Goal: Task Accomplishment & Management: Manage account settings

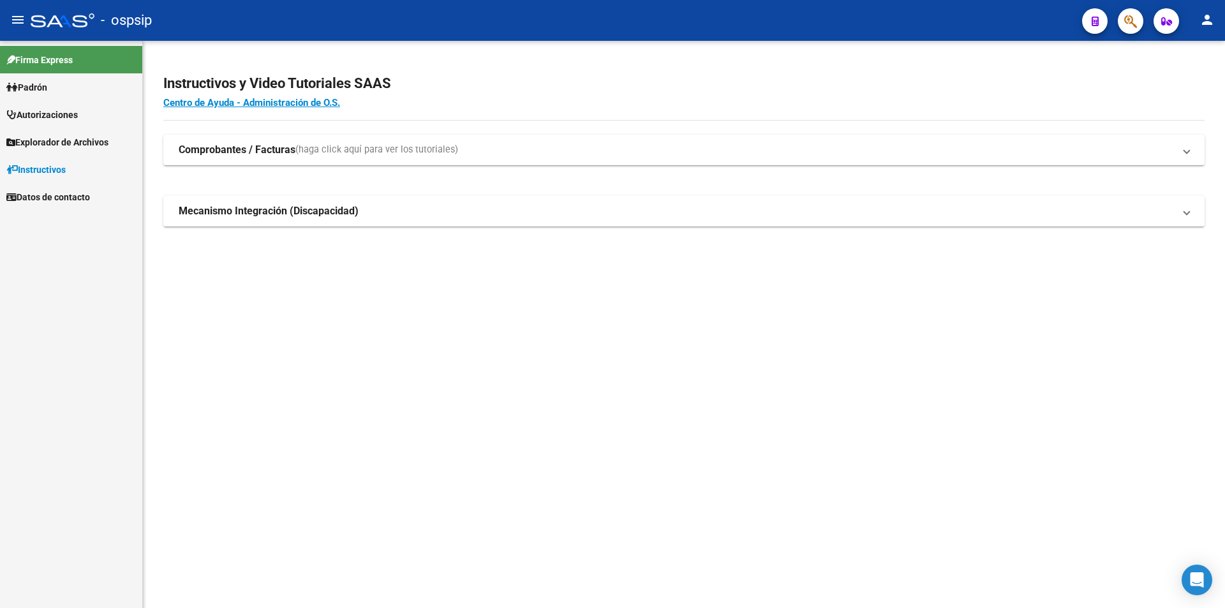
click at [63, 105] on link "Autorizaciones" at bounding box center [71, 114] width 142 height 27
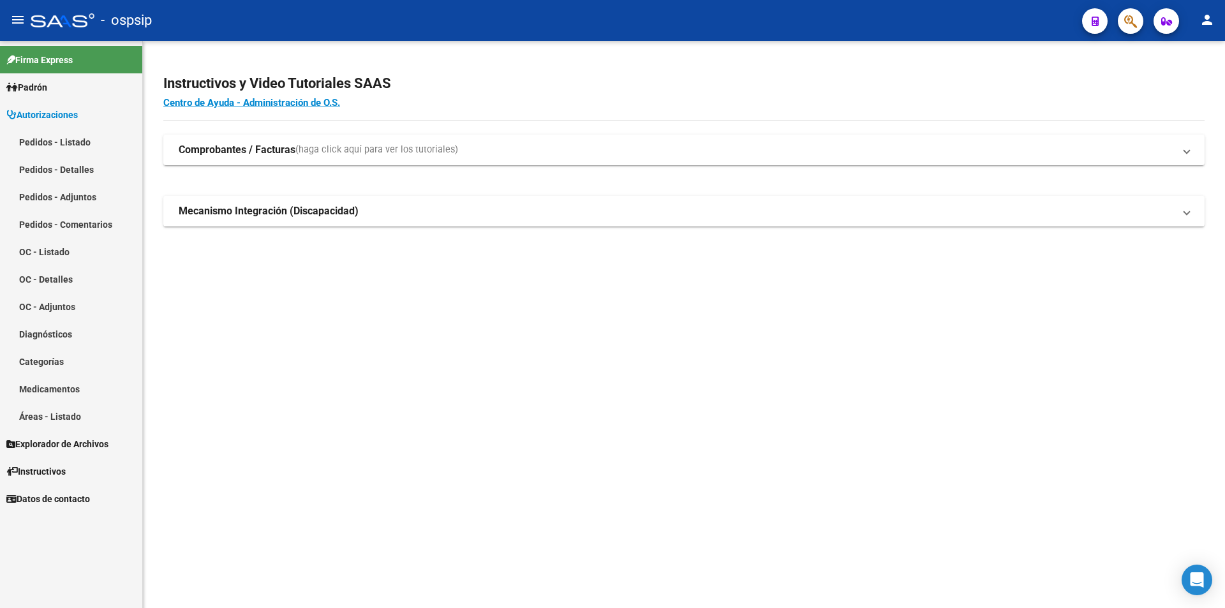
click at [71, 138] on link "Pedidos - Listado" at bounding box center [71, 141] width 142 height 27
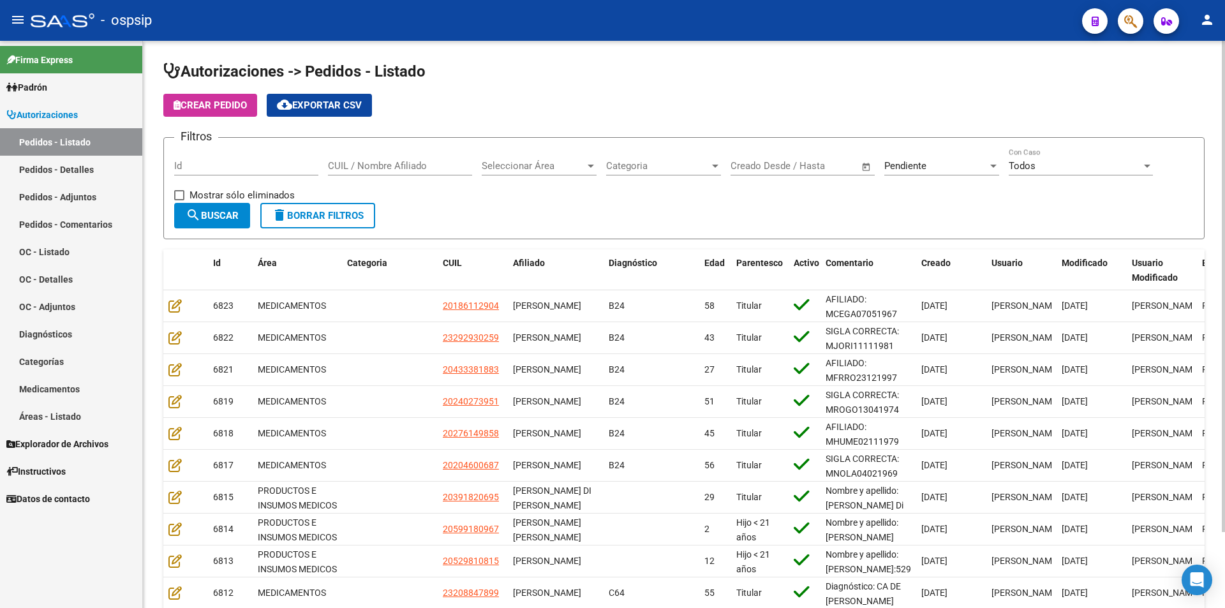
click at [216, 173] on div "Id" at bounding box center [246, 161] width 144 height 27
click at [220, 164] on input "Id" at bounding box center [246, 165] width 144 height 11
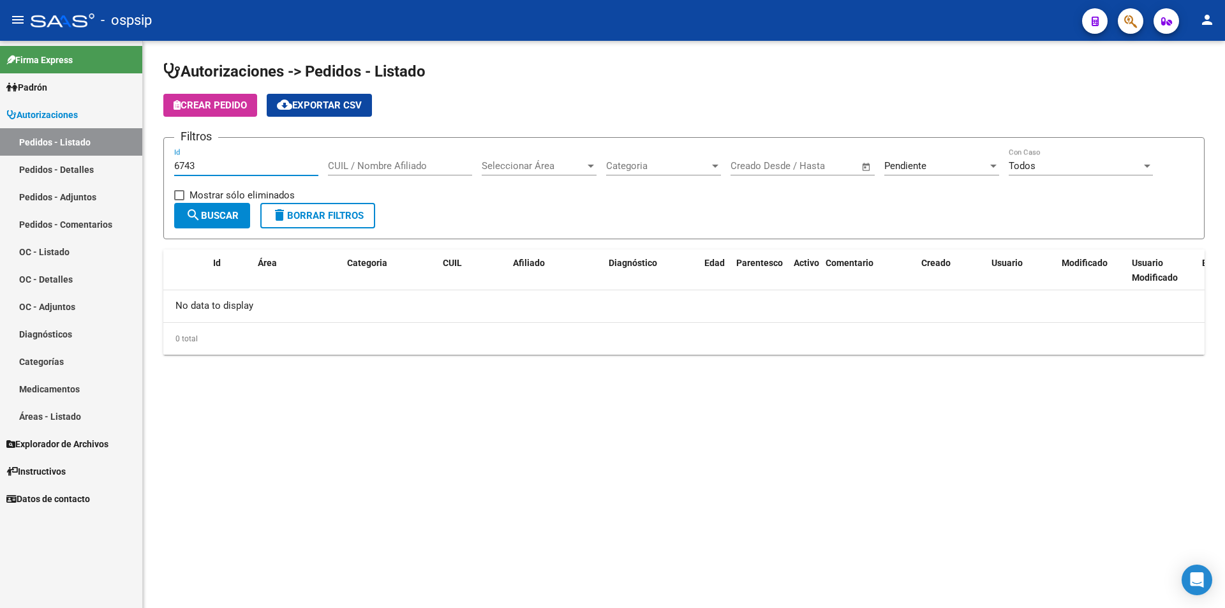
type input "6743"
click at [888, 158] on div "Pendiente Seleccionar Estado" at bounding box center [942, 161] width 115 height 27
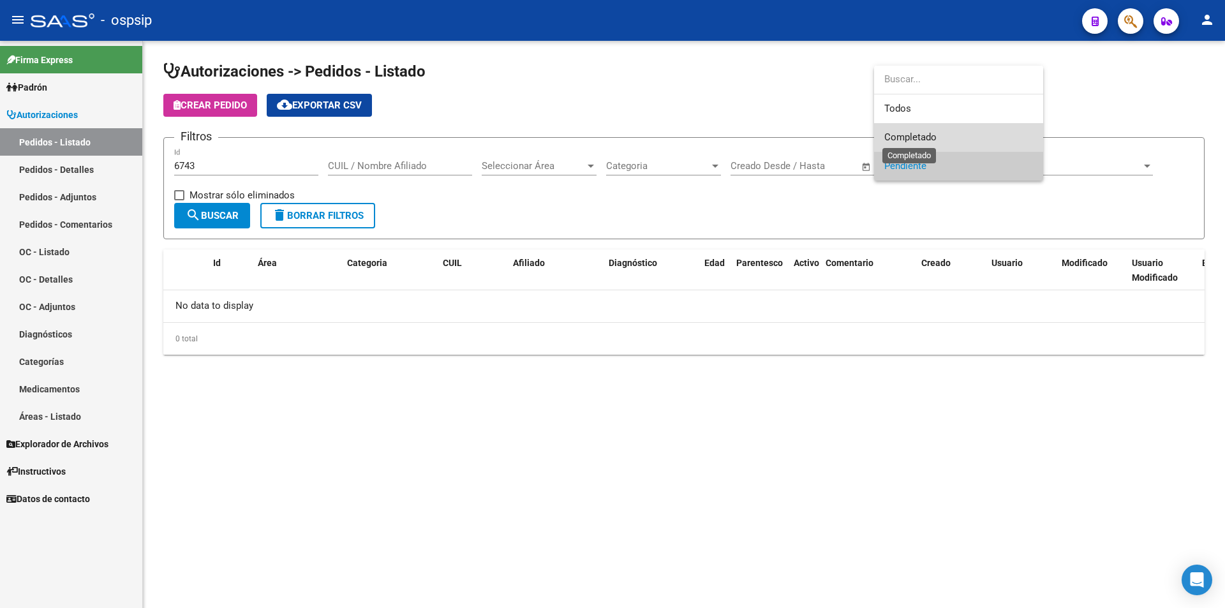
click at [908, 141] on span "Completado" at bounding box center [911, 136] width 52 height 11
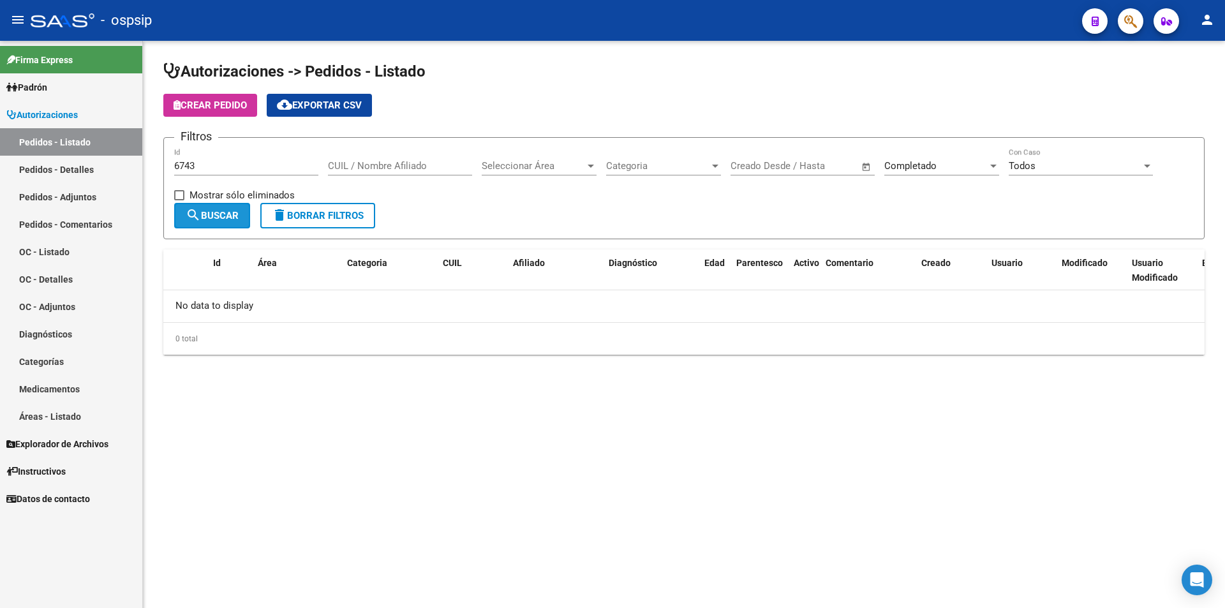
click at [203, 227] on button "search Buscar" at bounding box center [212, 216] width 76 height 26
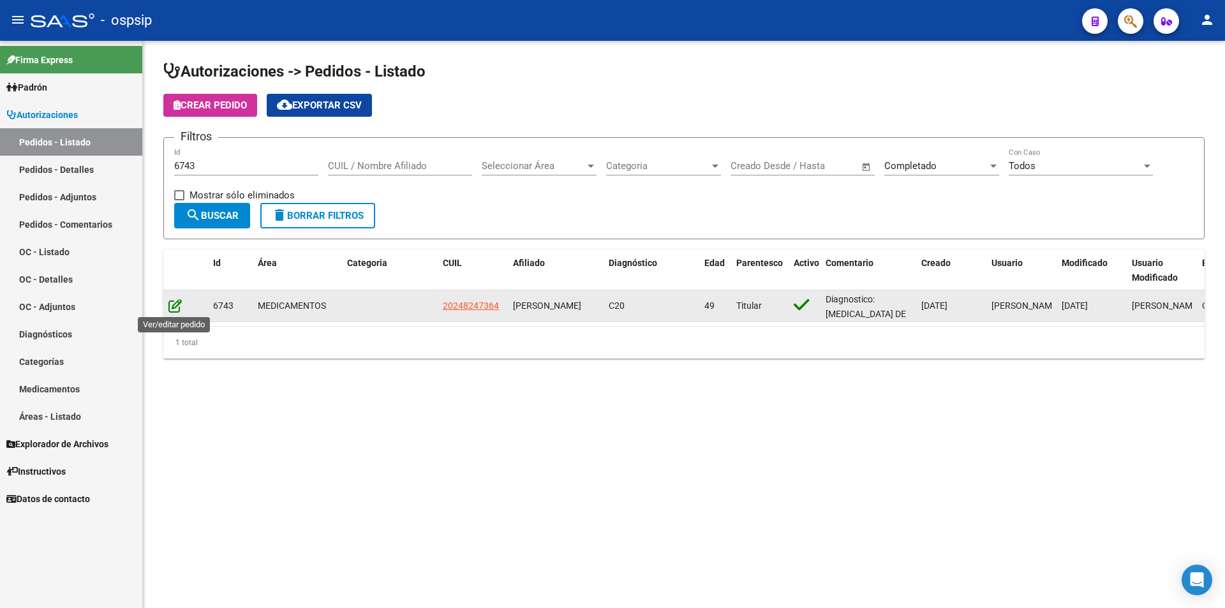
click at [178, 303] on icon at bounding box center [174, 306] width 13 height 14
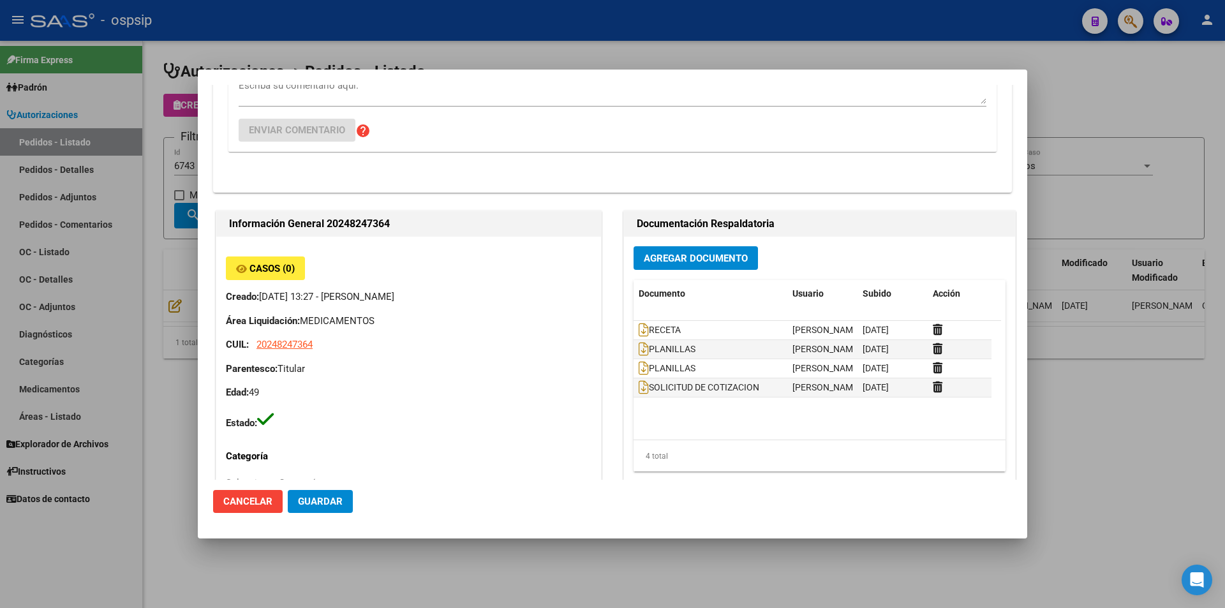
scroll to position [255, 0]
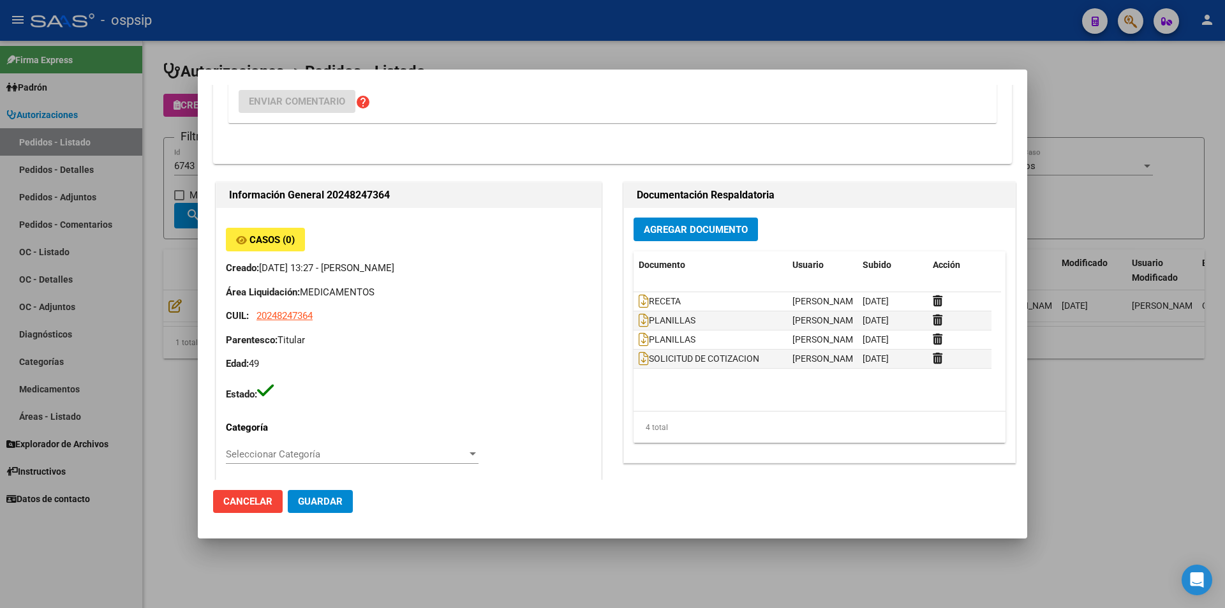
click at [680, 233] on span "Agregar Documento" at bounding box center [696, 229] width 104 height 11
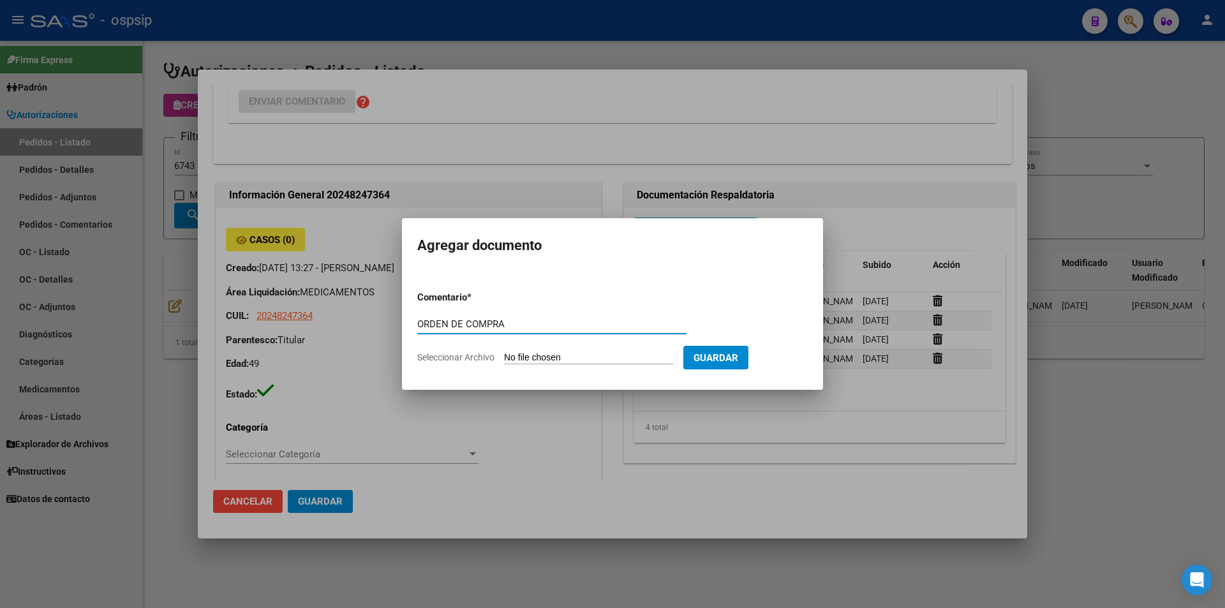
type input "ORDEN DE COMPRA"
drag, startPoint x: 510, startPoint y: 332, endPoint x: 532, endPoint y: 328, distance: 22.0
click at [475, 328] on div "ORDEN DE COMPRA Comentario" at bounding box center [551, 324] width 269 height 19
drag, startPoint x: 404, startPoint y: 327, endPoint x: 371, endPoint y: 327, distance: 33.2
click at [371, 327] on div "Editar Pedido 6743 COMENTARIOS DEL PEDIDO [PERSON_NAME] [DATE] 13:29 SI BIEN EN…" at bounding box center [612, 304] width 1225 height 608
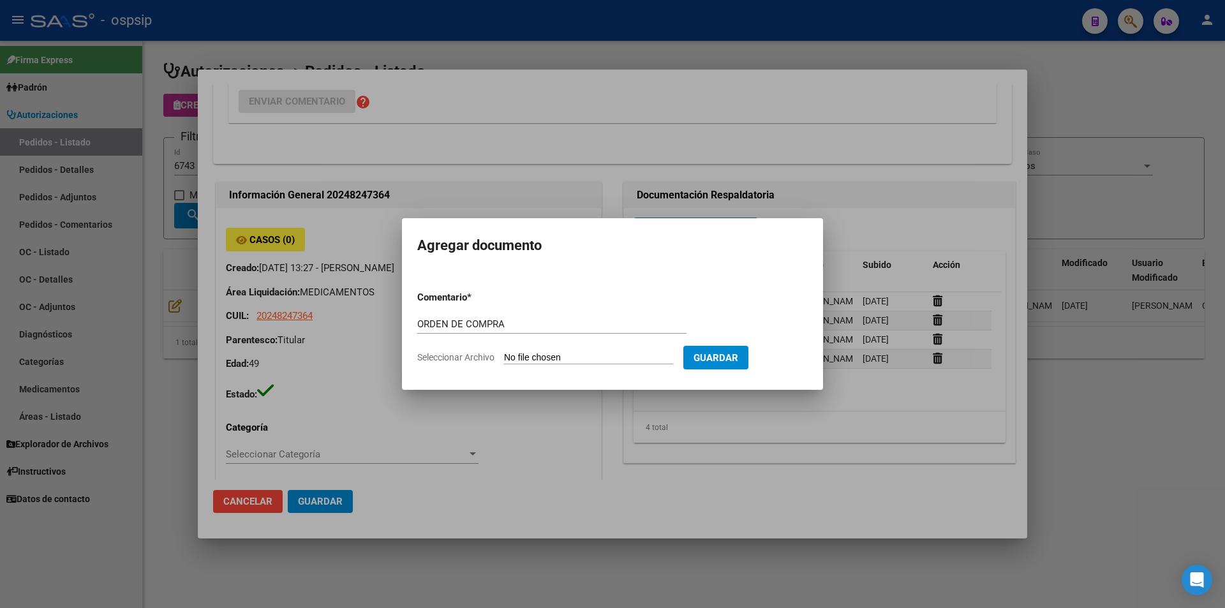
click at [558, 355] on input "Seleccionar Archivo" at bounding box center [588, 358] width 169 height 12
type input "C:\fakepath\oc 6743.pdf"
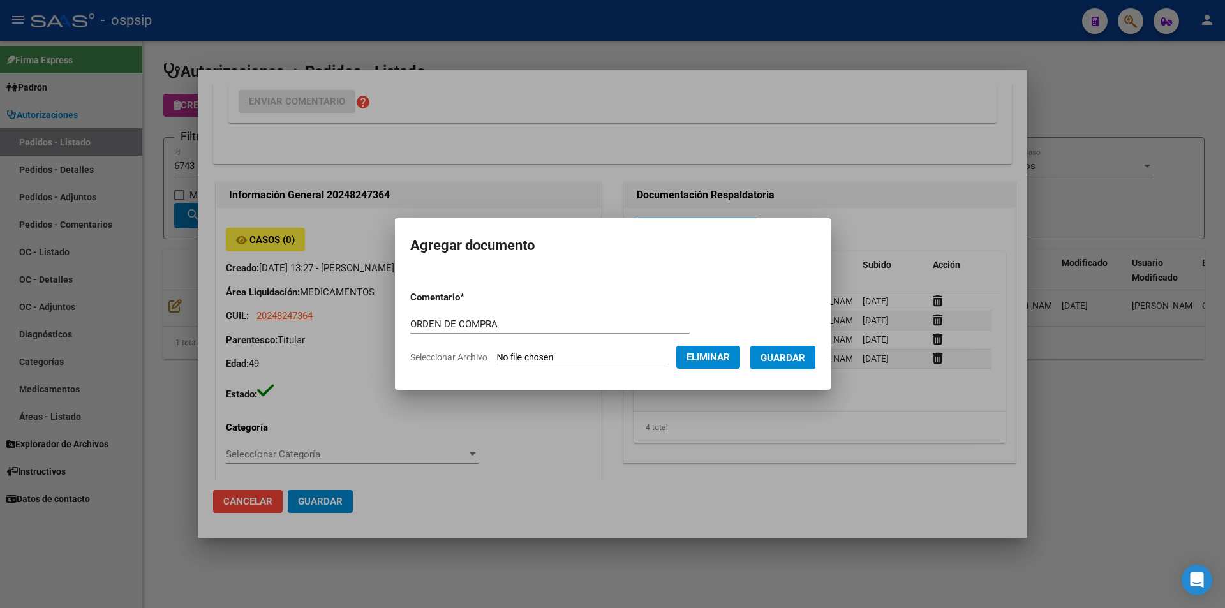
click at [799, 371] on form "Comentario * ORDEN DE COMPRA Comentario Seleccionar Archivo Eliminar Guardar" at bounding box center [612, 327] width 405 height 93
click at [805, 363] on span "Guardar" at bounding box center [783, 357] width 45 height 11
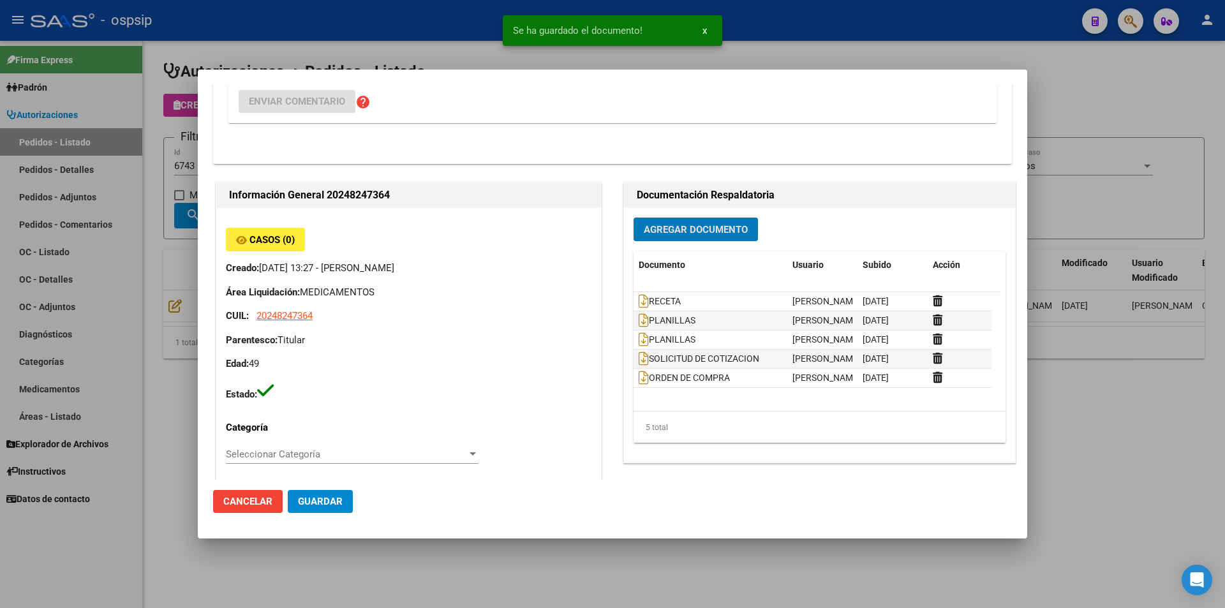
click at [81, 212] on div at bounding box center [612, 304] width 1225 height 608
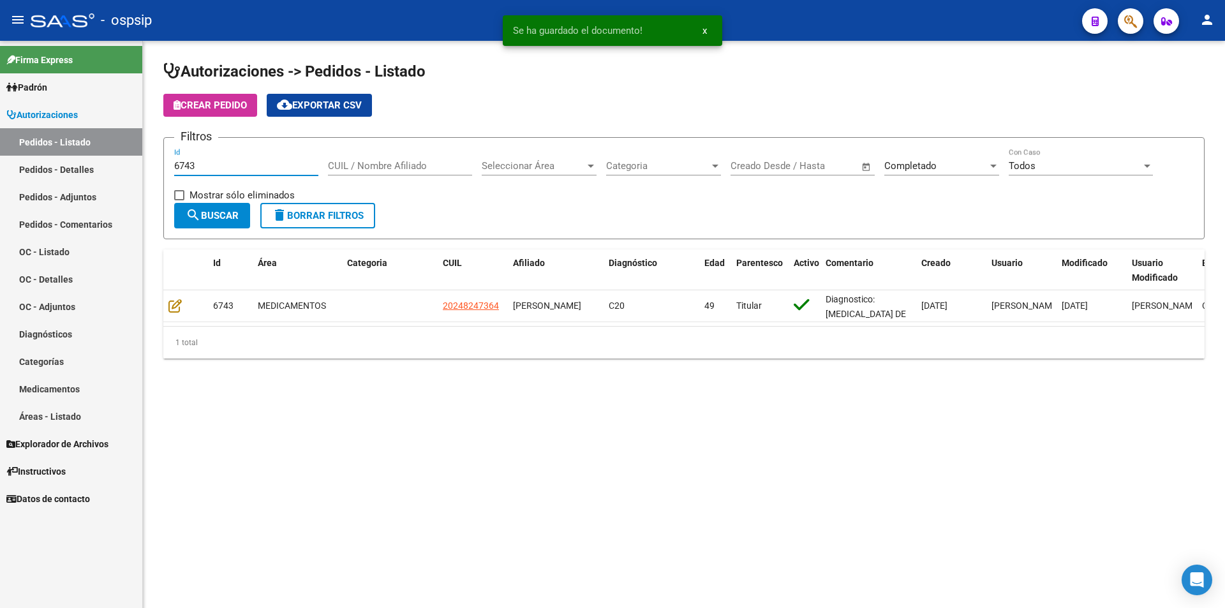
click at [199, 168] on input "6743" at bounding box center [246, 165] width 144 height 11
type input "6745"
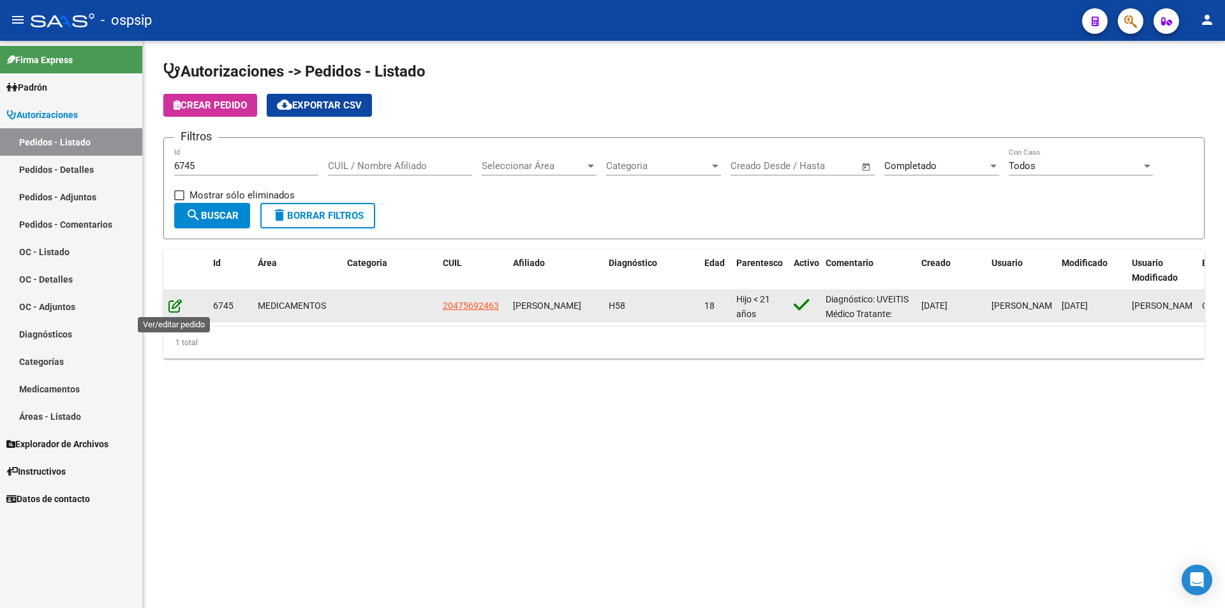
click at [179, 306] on icon at bounding box center [174, 306] width 13 height 14
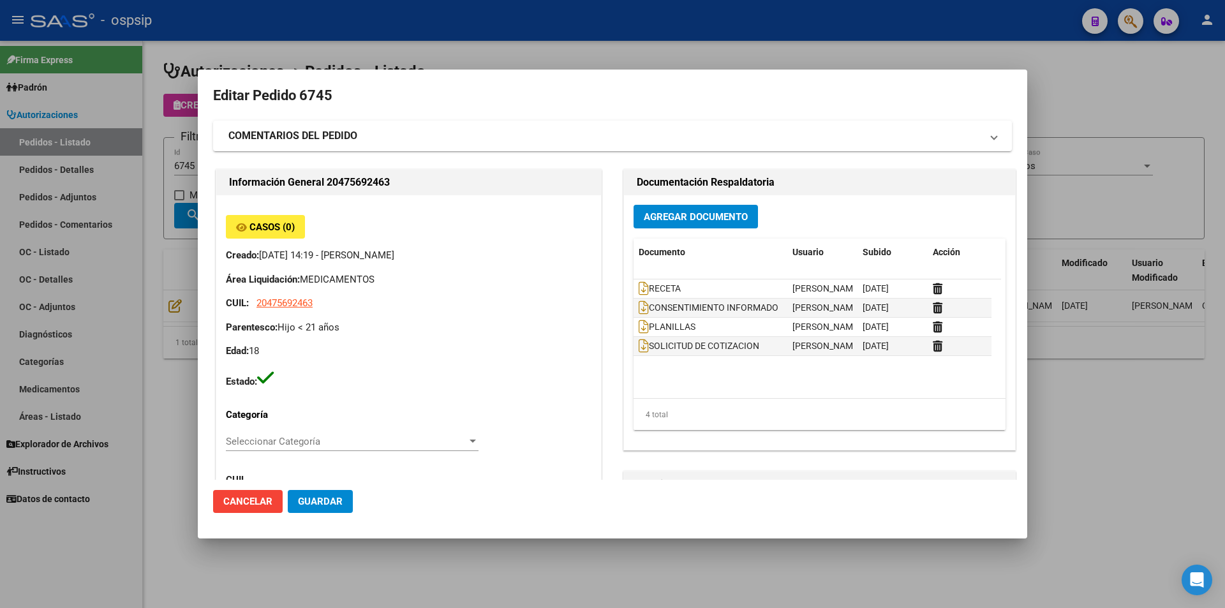
click at [681, 240] on datatable-header-cell "Documento" at bounding box center [711, 252] width 154 height 27
click at [684, 221] on button "Agregar Documento" at bounding box center [696, 217] width 124 height 24
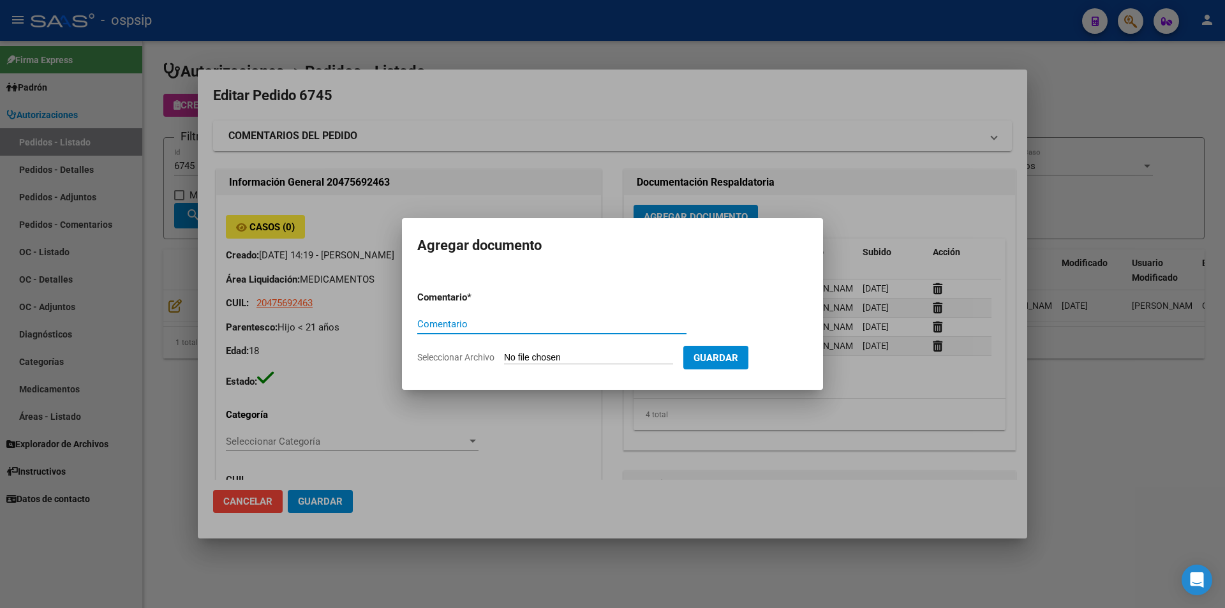
paste input "ORDEN DE COMPRA"
type input "ORDEN DE COMPRA"
click at [578, 357] on input "Seleccionar Archivo" at bounding box center [588, 358] width 169 height 12
type input "C:\fakepath\oc 6745..pdf"
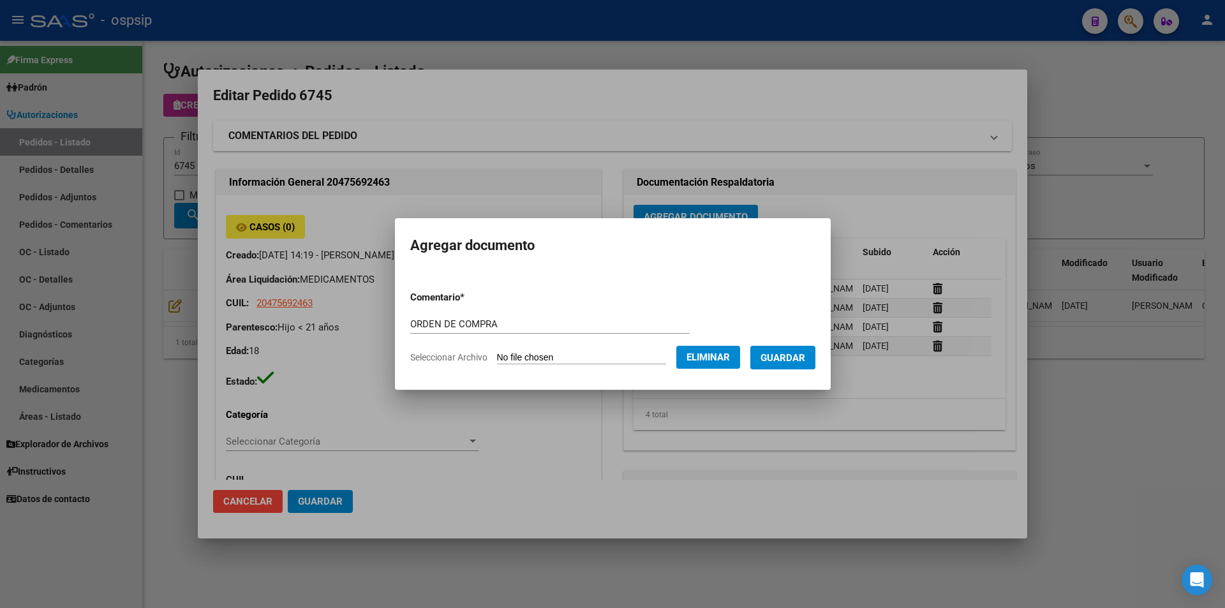
click at [798, 357] on span "Guardar" at bounding box center [783, 357] width 45 height 11
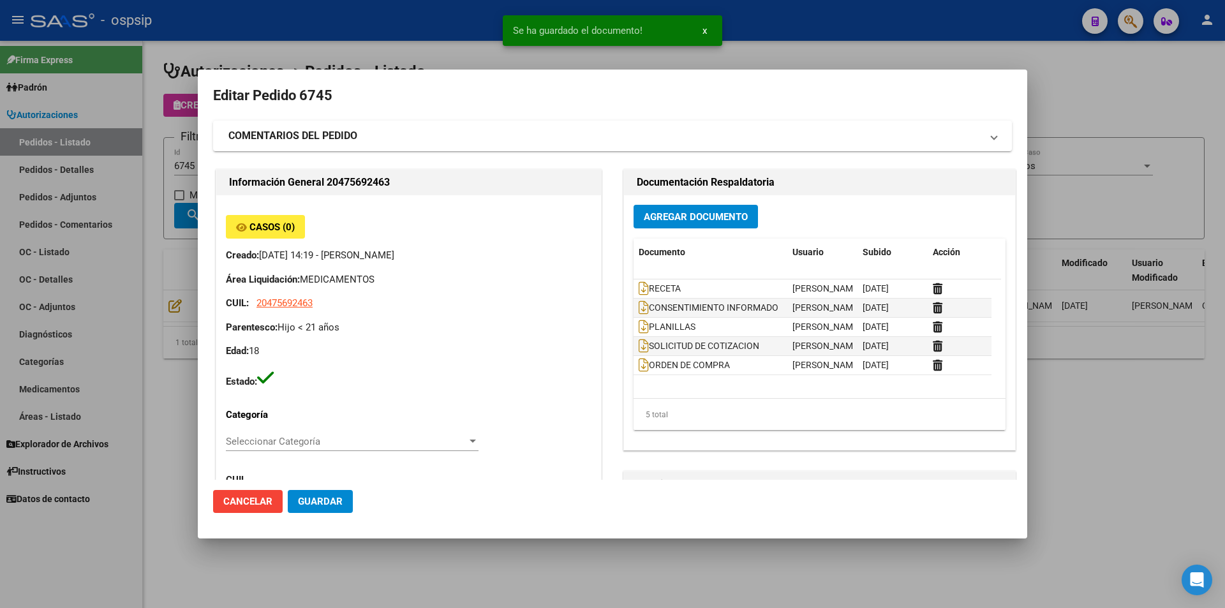
click at [84, 153] on div at bounding box center [612, 304] width 1225 height 608
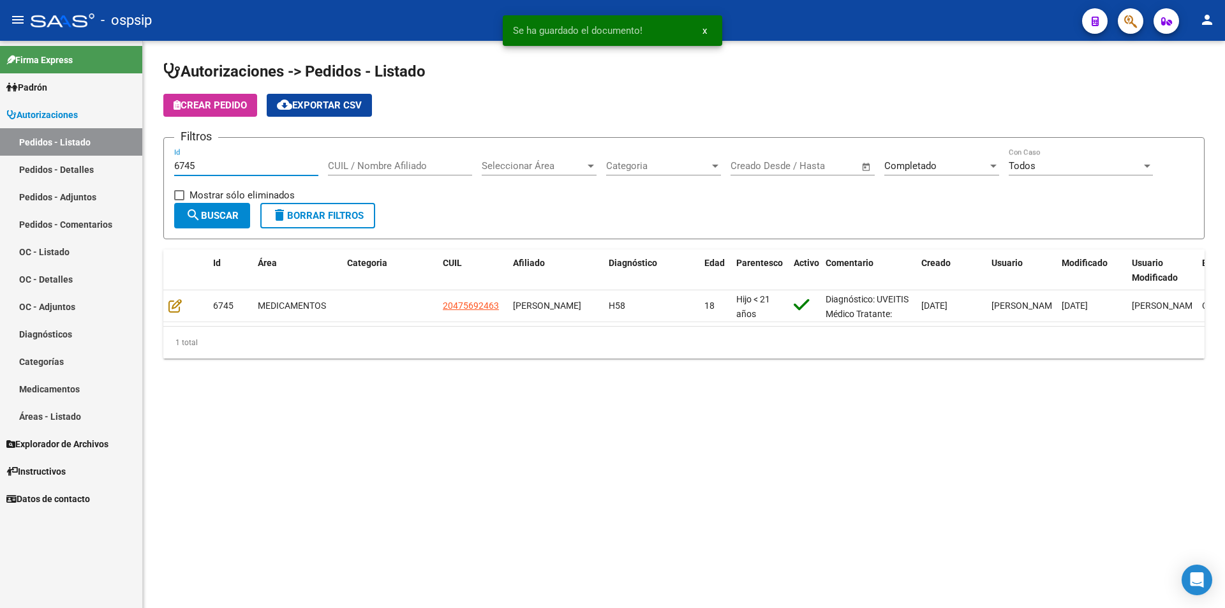
click at [214, 165] on input "6745" at bounding box center [246, 165] width 144 height 11
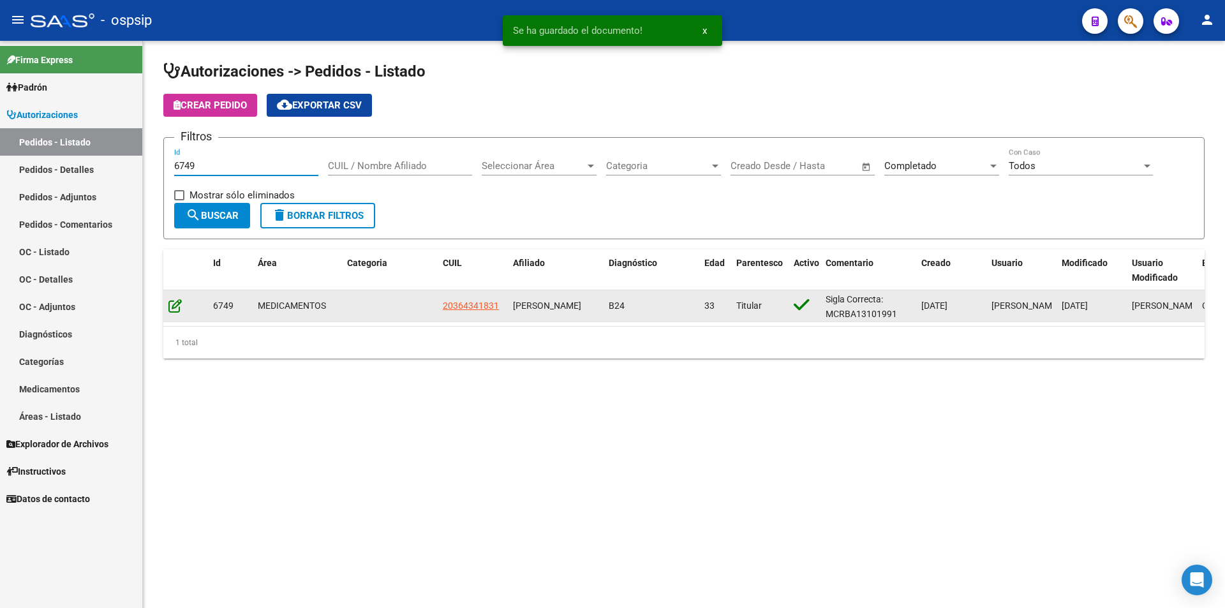
type input "6749"
click at [174, 305] on icon at bounding box center [174, 306] width 13 height 14
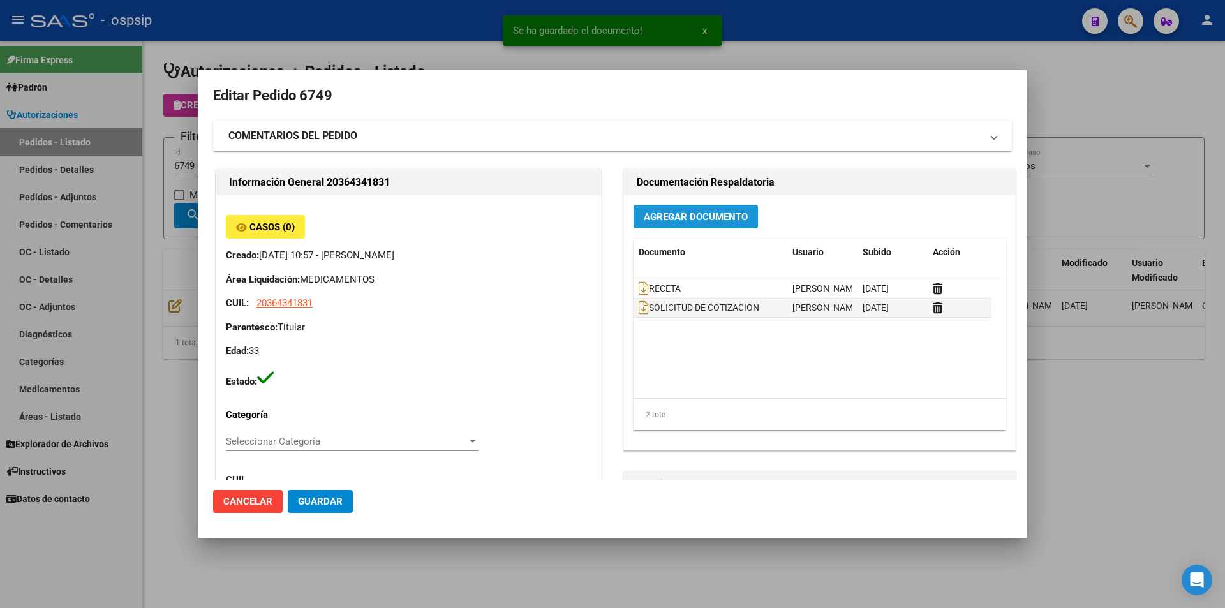
click at [674, 214] on span "Agregar Documento" at bounding box center [696, 216] width 104 height 11
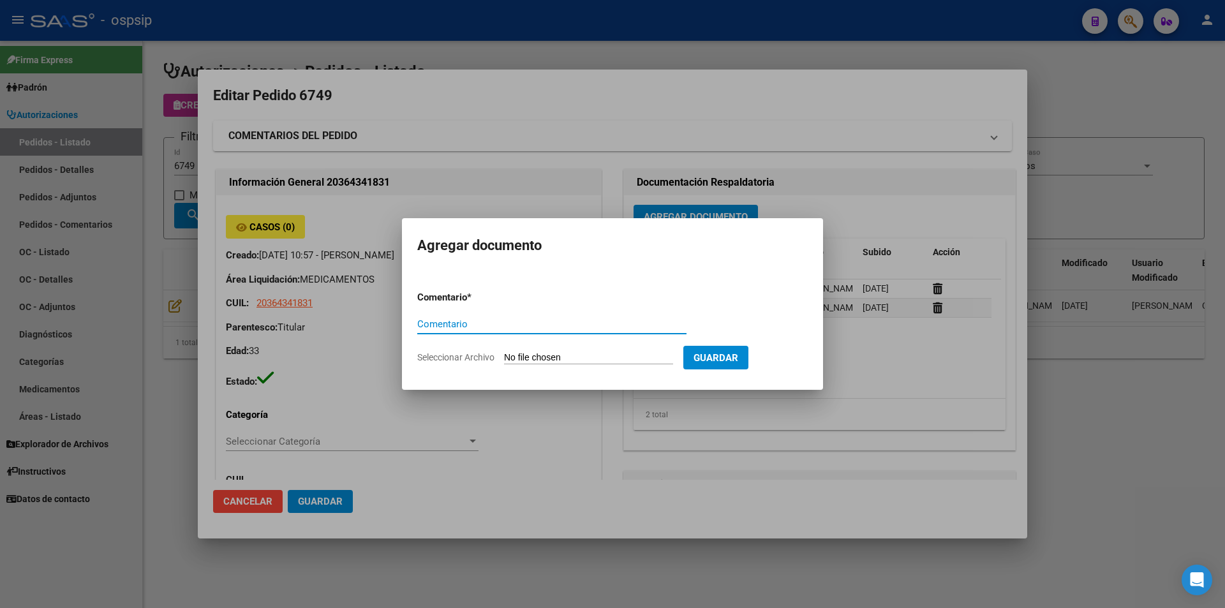
paste input "ORDEN DE COMPRA"
type input "ORDEN DE COMPRA"
click at [580, 352] on input "Seleccionar Archivo" at bounding box center [588, 358] width 169 height 12
type input "C:\fakepath\oc 6749.pdf"
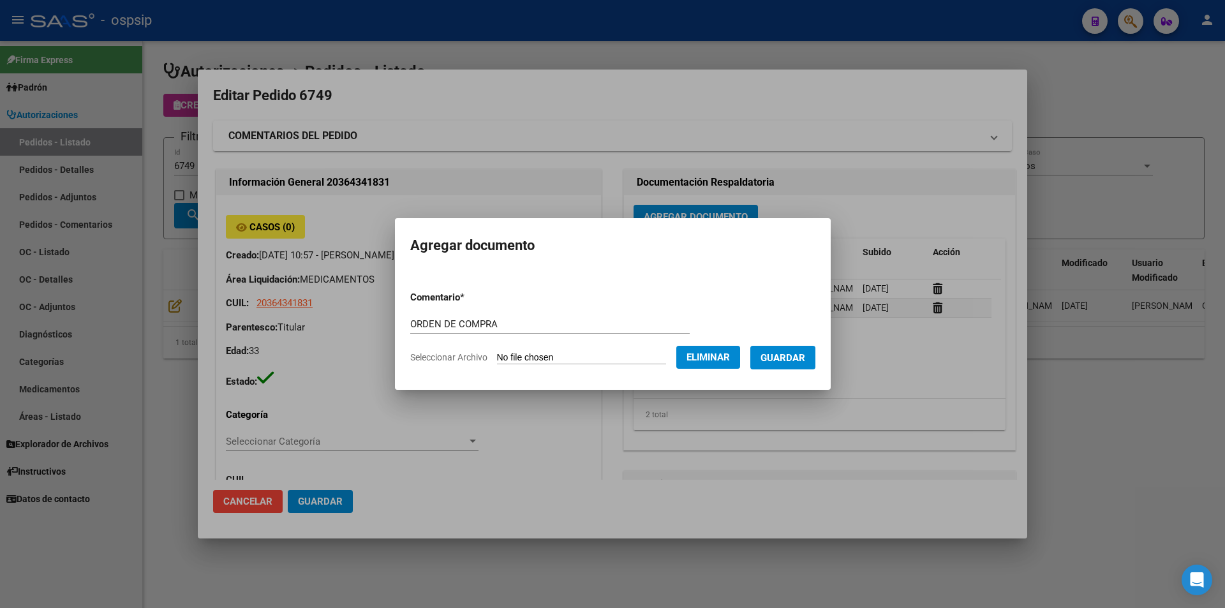
click at [779, 355] on span "Guardar" at bounding box center [783, 357] width 45 height 11
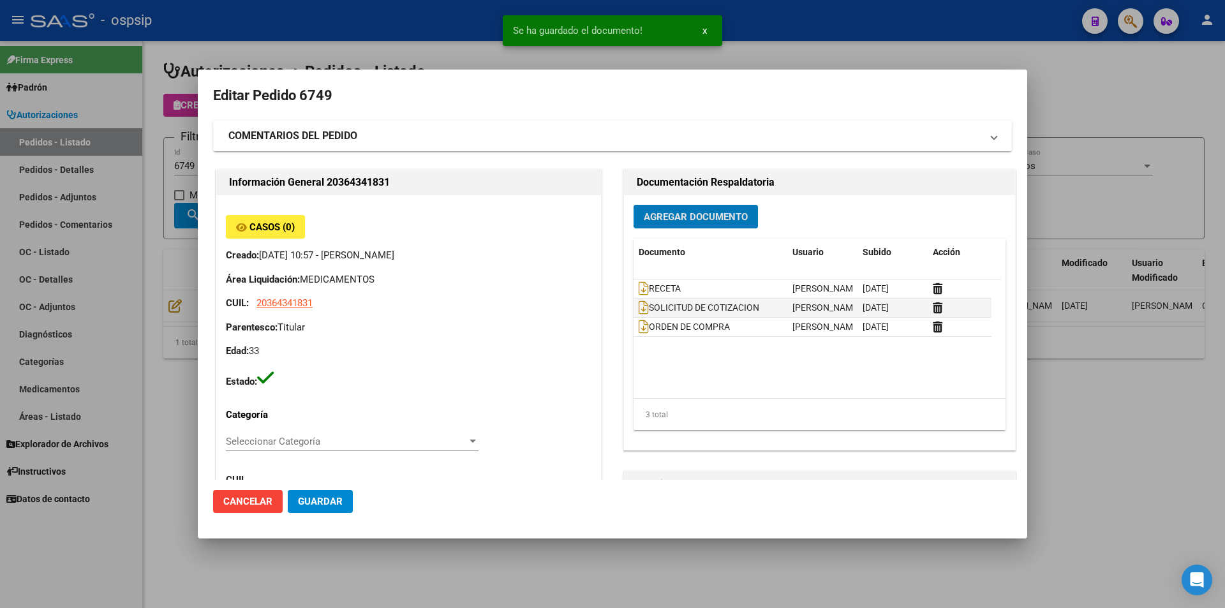
drag, startPoint x: 167, startPoint y: 140, endPoint x: 184, endPoint y: 143, distance: 18.2
click at [167, 140] on div at bounding box center [612, 304] width 1225 height 608
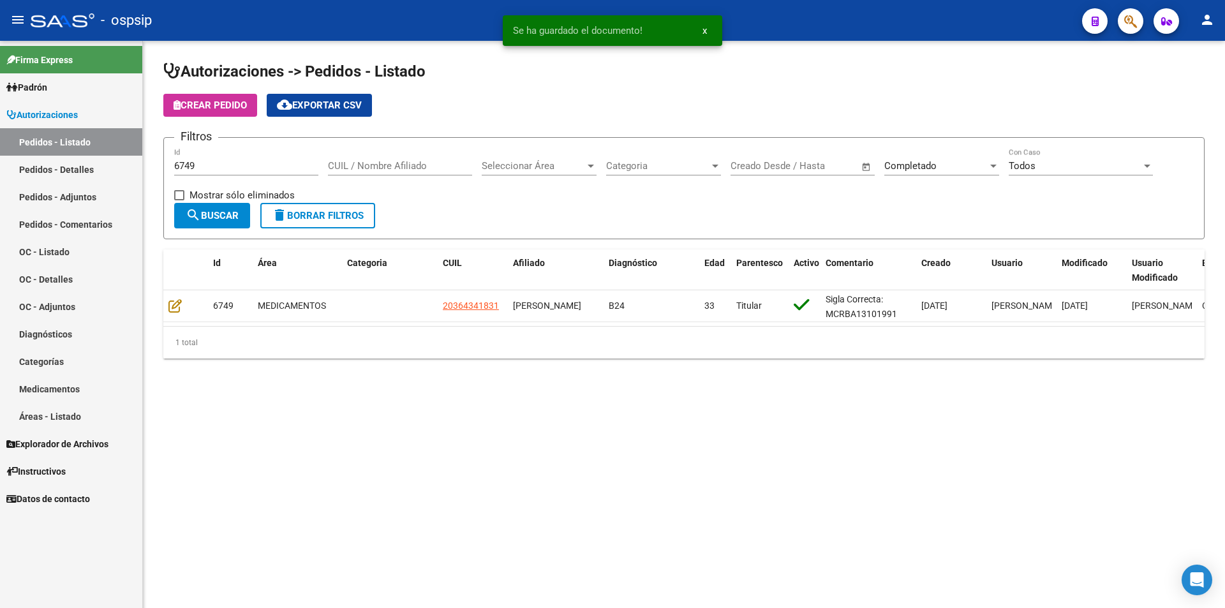
click at [214, 172] on div "6749 Id" at bounding box center [246, 161] width 144 height 27
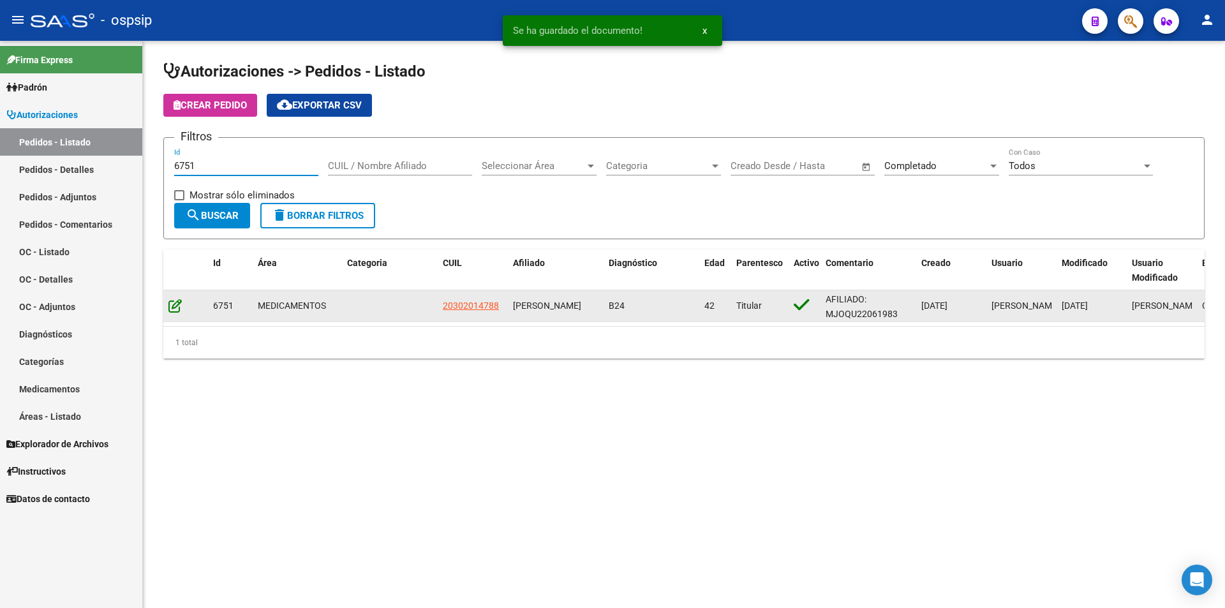
type input "6751"
click at [176, 311] on icon at bounding box center [174, 306] width 13 height 14
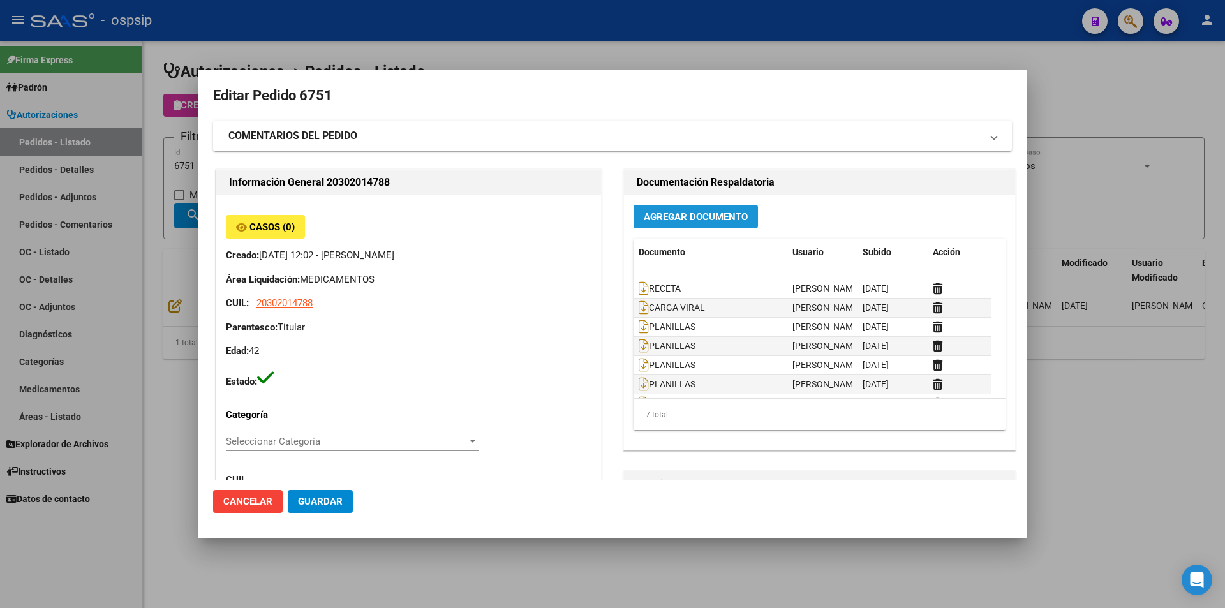
click at [645, 214] on span "Agregar Documento" at bounding box center [696, 216] width 104 height 11
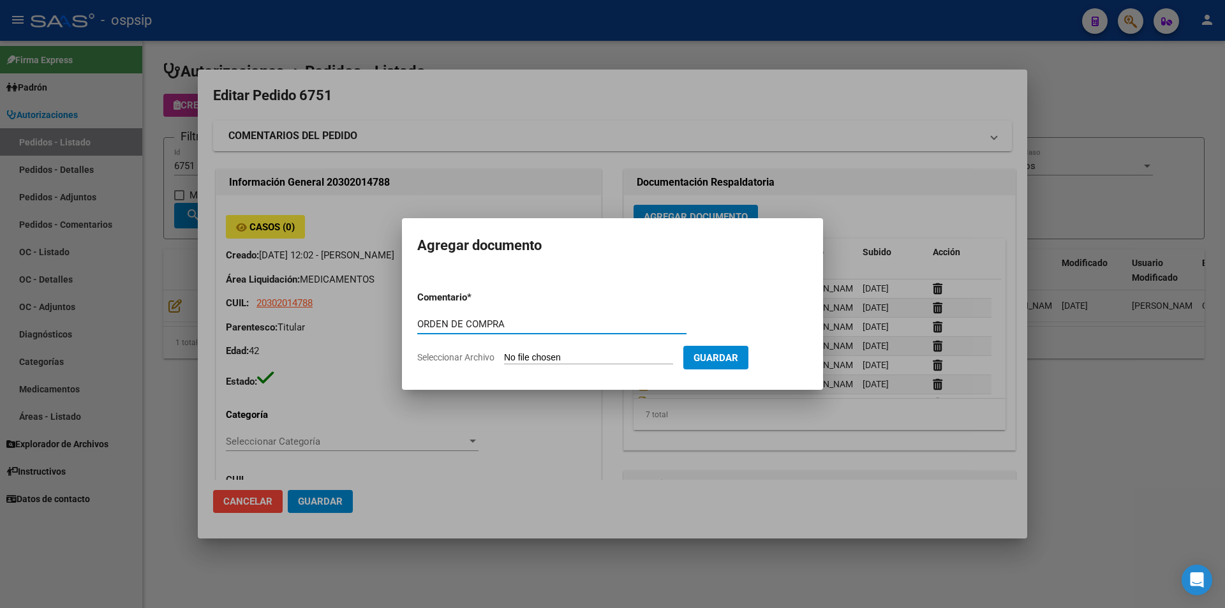
type input "ORDEN DE COMPRA"
click at [525, 359] on input "Seleccionar Archivo" at bounding box center [588, 358] width 169 height 12
type input "C:\fakepath\oc 6751.pdf"
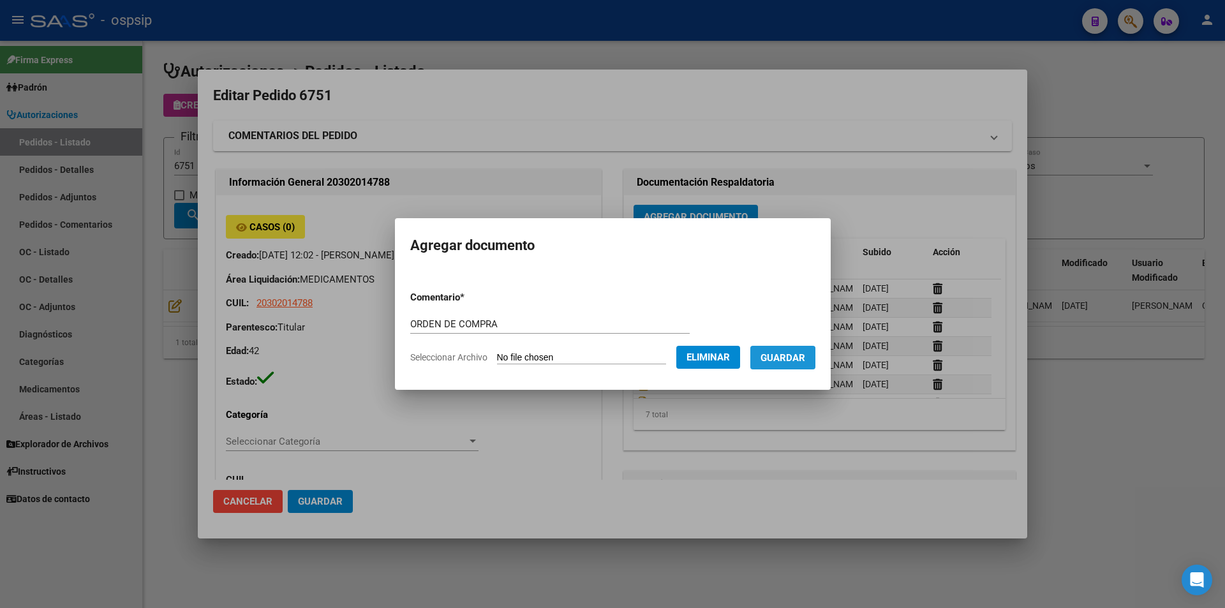
click at [796, 360] on span "Guardar" at bounding box center [783, 357] width 45 height 11
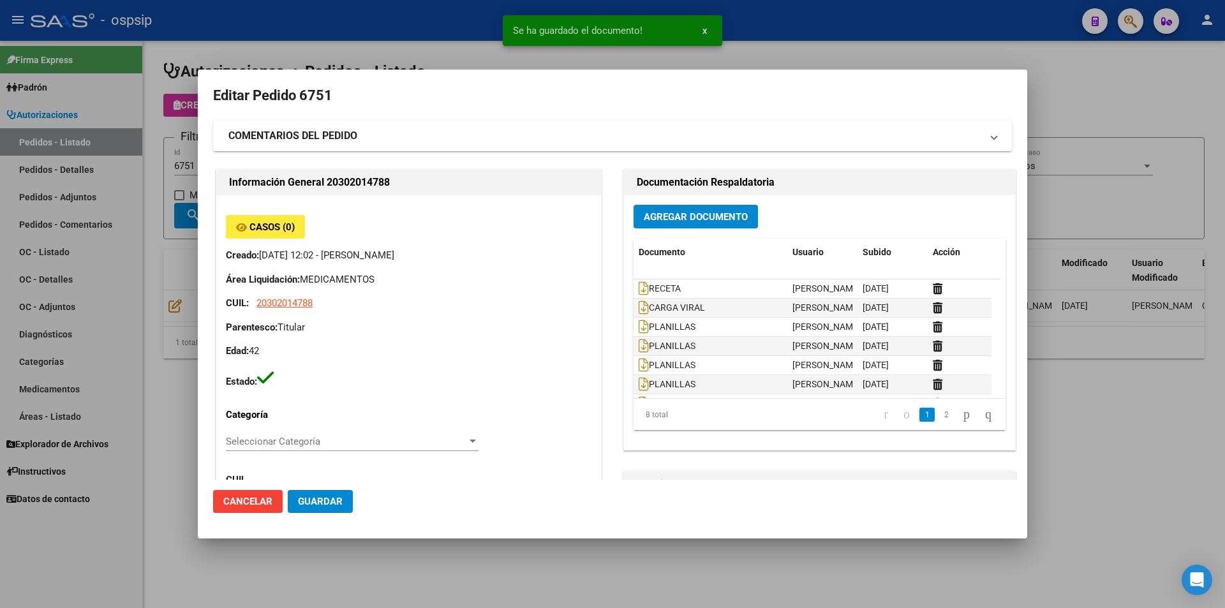
click at [206, 194] on mat-dialog-content "Editar Pedido 6751 COMENTARIOS DEL PEDIDO Escriba su comentario aquí. Enviar co…" at bounding box center [613, 282] width 830 height 395
drag, startPoint x: 193, startPoint y: 176, endPoint x: 207, endPoint y: 172, distance: 14.7
click at [196, 174] on div at bounding box center [612, 304] width 1225 height 608
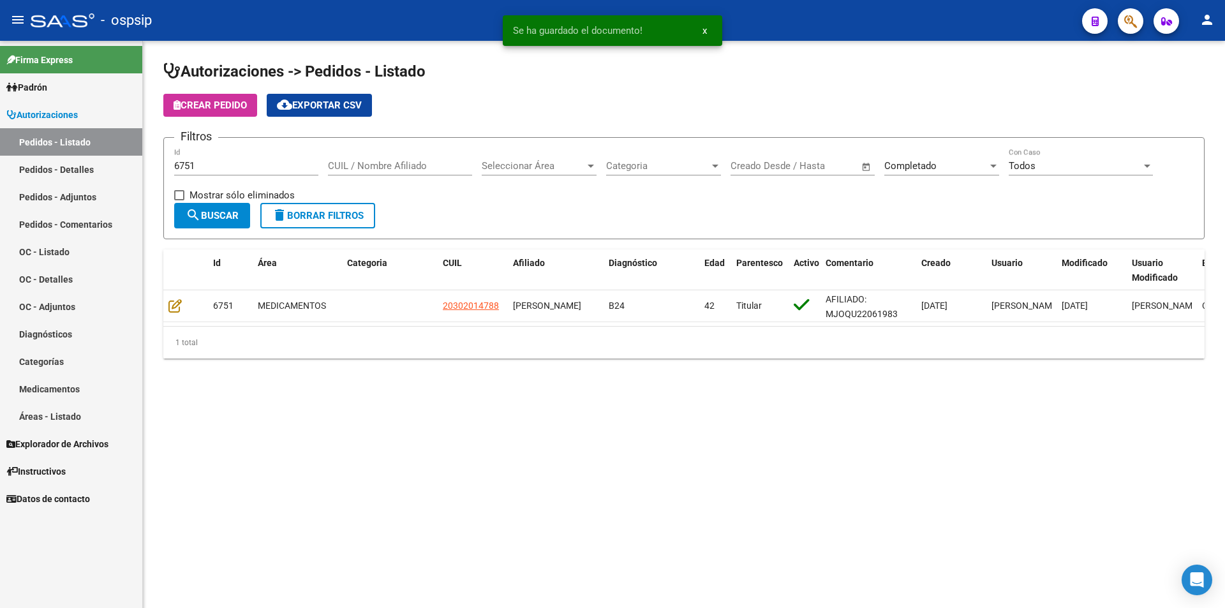
click at [207, 170] on input "6751" at bounding box center [246, 165] width 144 height 11
type input "6752"
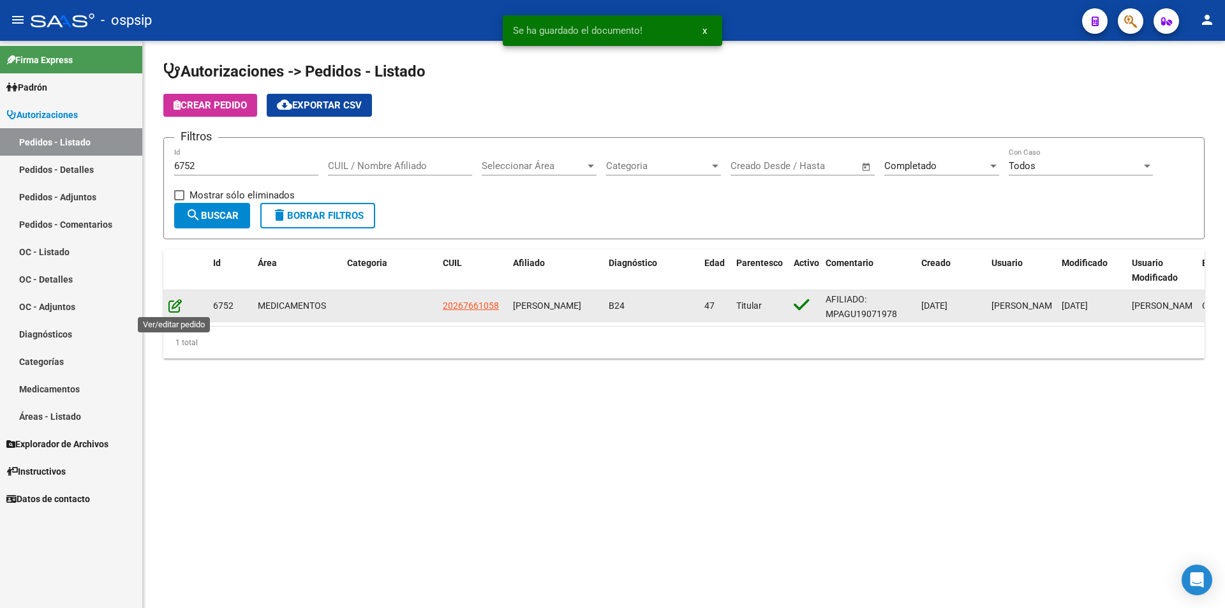
click at [181, 300] on icon at bounding box center [174, 306] width 13 height 14
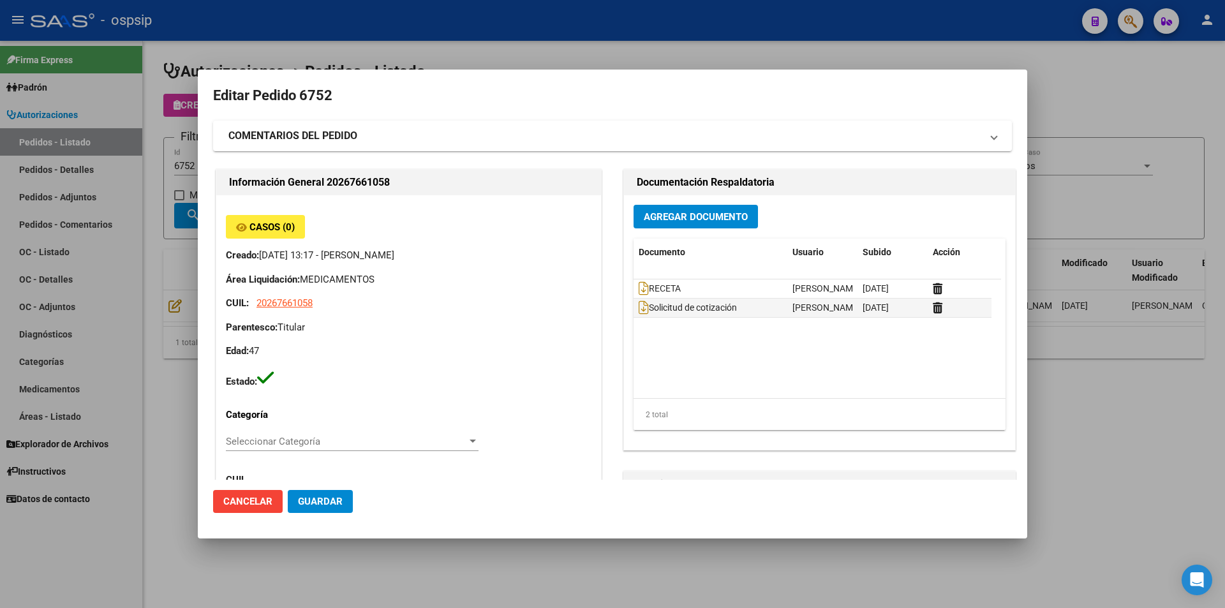
click at [661, 238] on div "Agregar Documento Documento Usuario Subido Acción RECETA [PERSON_NAME] [DATE] S…" at bounding box center [819, 322] width 391 height 255
click at [667, 225] on button "Agregar Documento" at bounding box center [696, 217] width 124 height 24
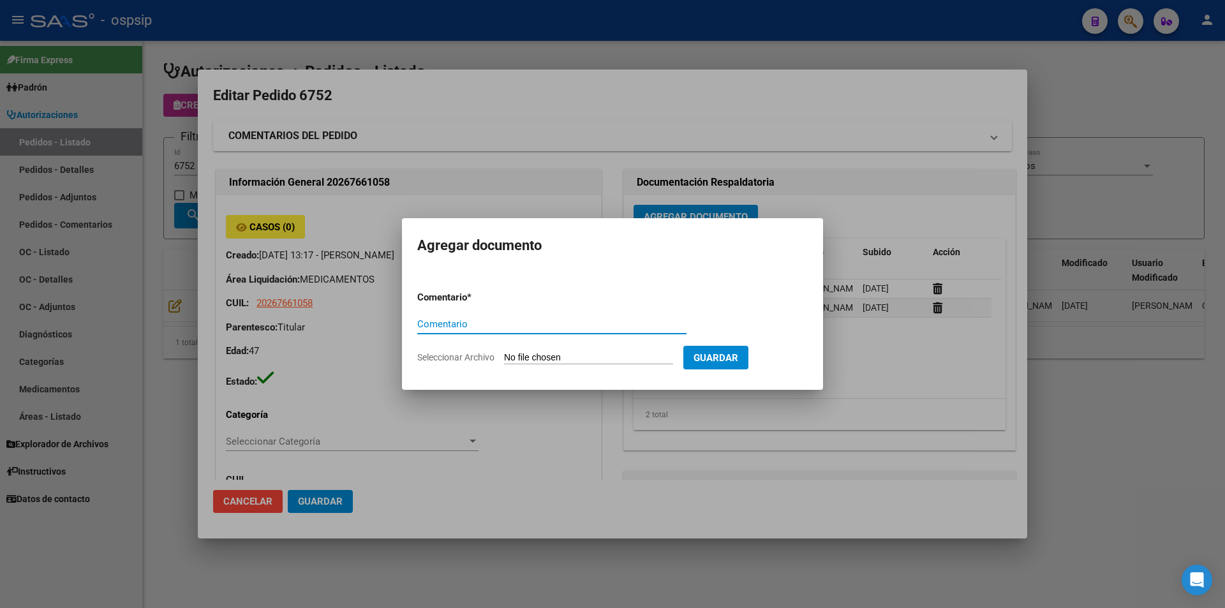
paste input "ORDEN DE COMPRA"
type input "ORDEN DE COMPRA"
click at [560, 359] on input "Seleccionar Archivo" at bounding box center [588, 358] width 169 height 12
type input "C:\fakepath\oc 6752.pdf"
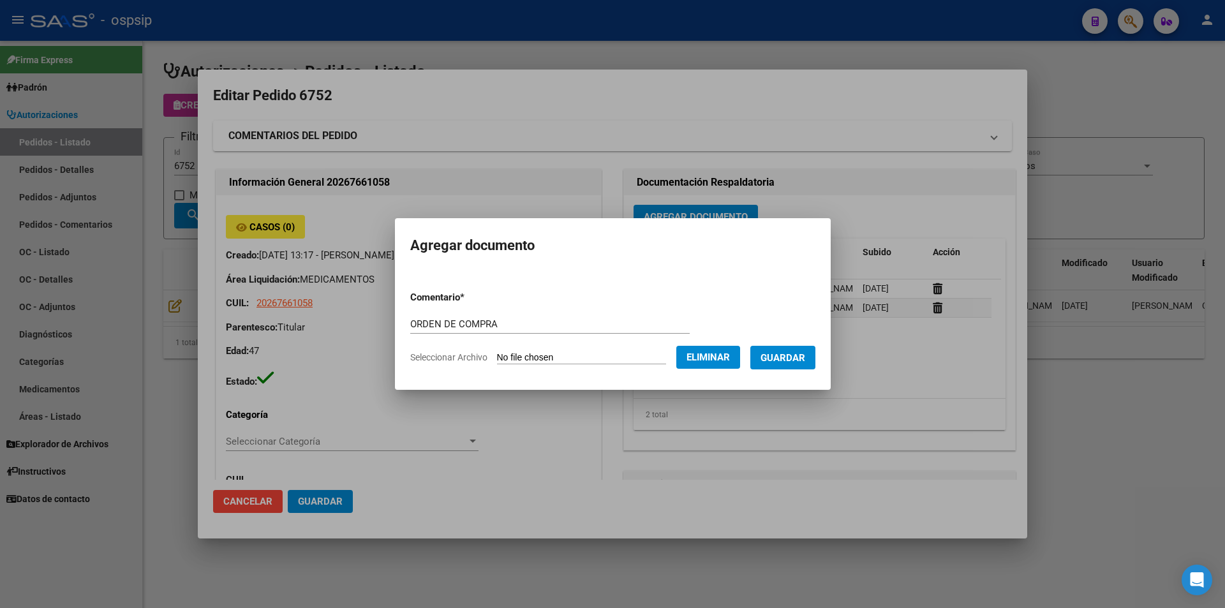
click at [787, 350] on button "Guardar" at bounding box center [783, 358] width 65 height 24
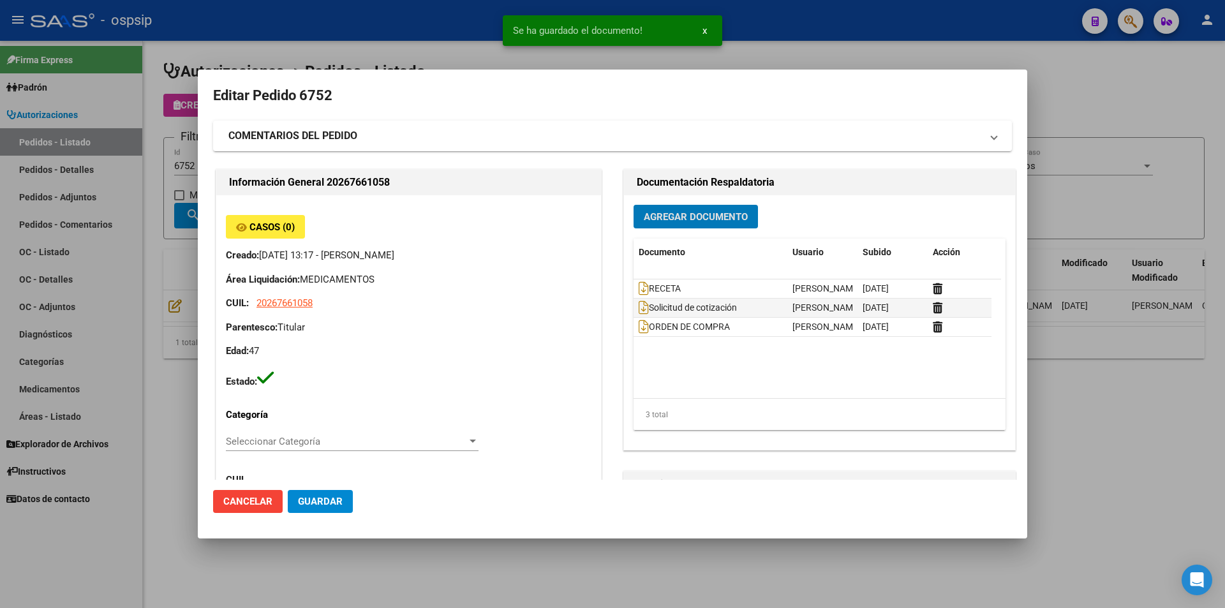
click at [67, 145] on div at bounding box center [612, 304] width 1225 height 608
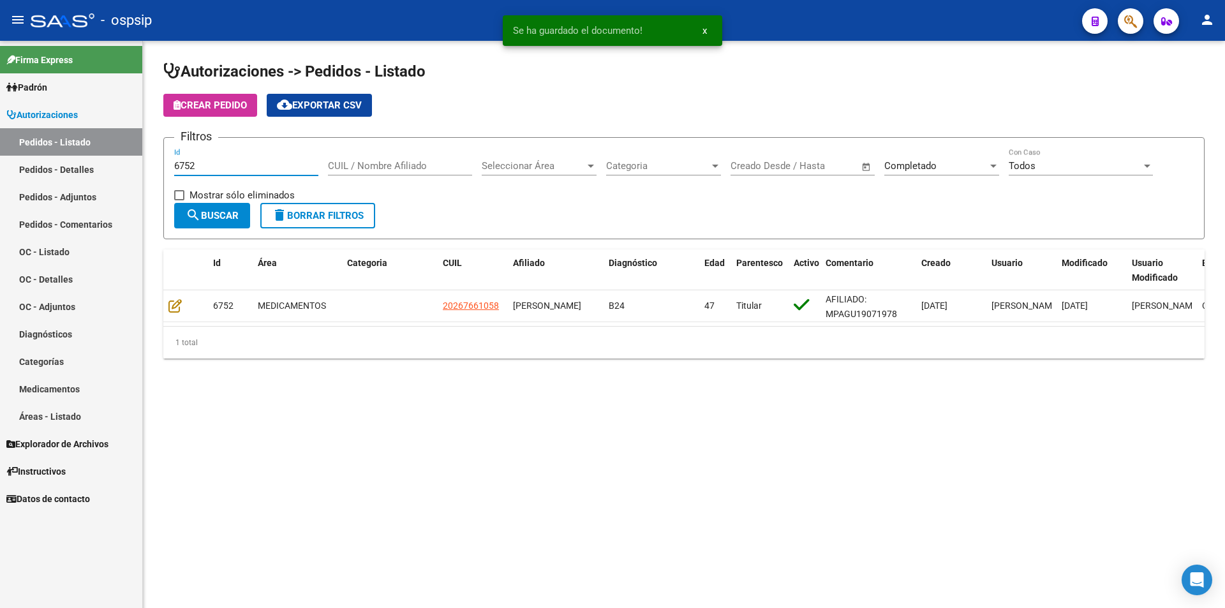
click at [212, 166] on input "6752" at bounding box center [246, 165] width 144 height 11
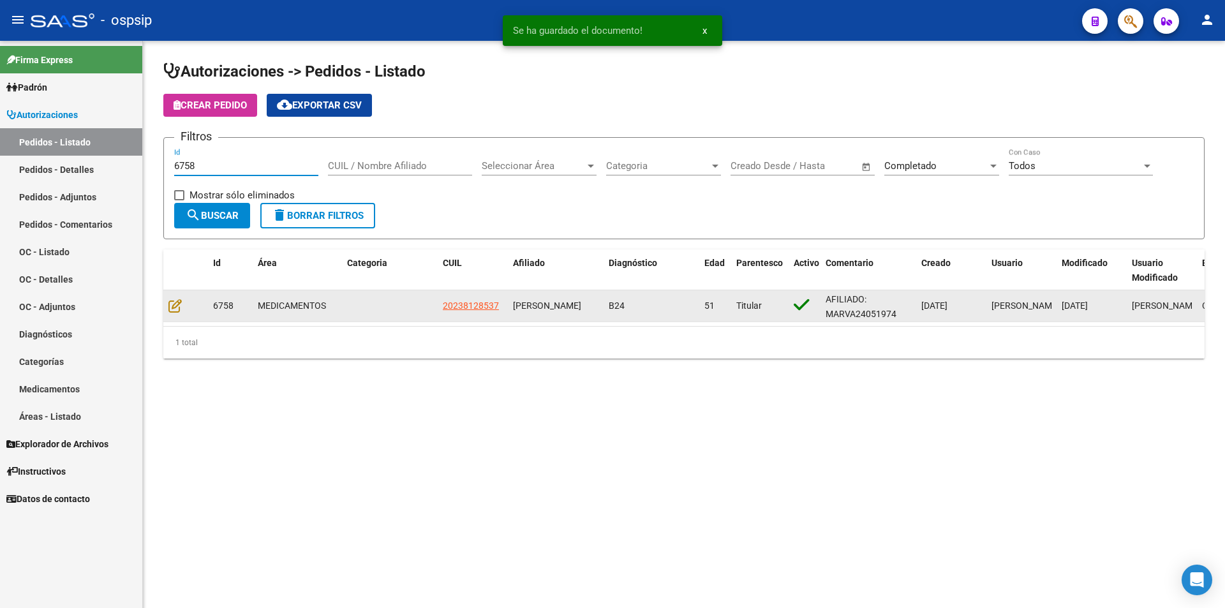
type input "6758"
click at [174, 296] on datatable-body-cell at bounding box center [185, 305] width 45 height 31
click at [176, 306] on icon at bounding box center [174, 306] width 13 height 14
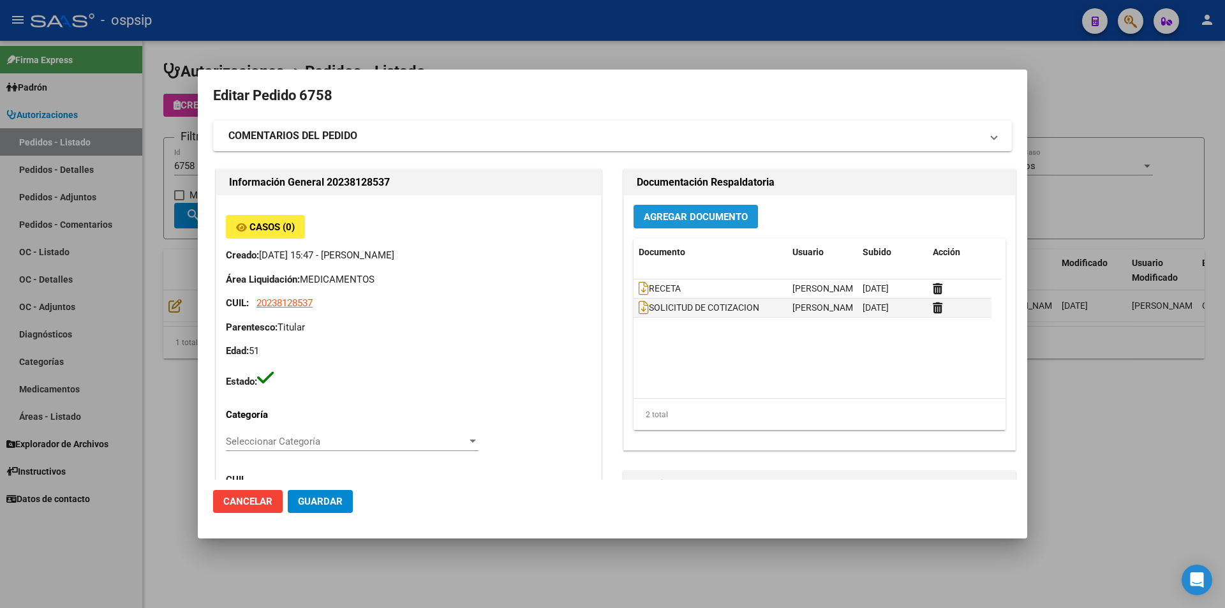
click at [695, 211] on span "Agregar Documento" at bounding box center [696, 216] width 104 height 11
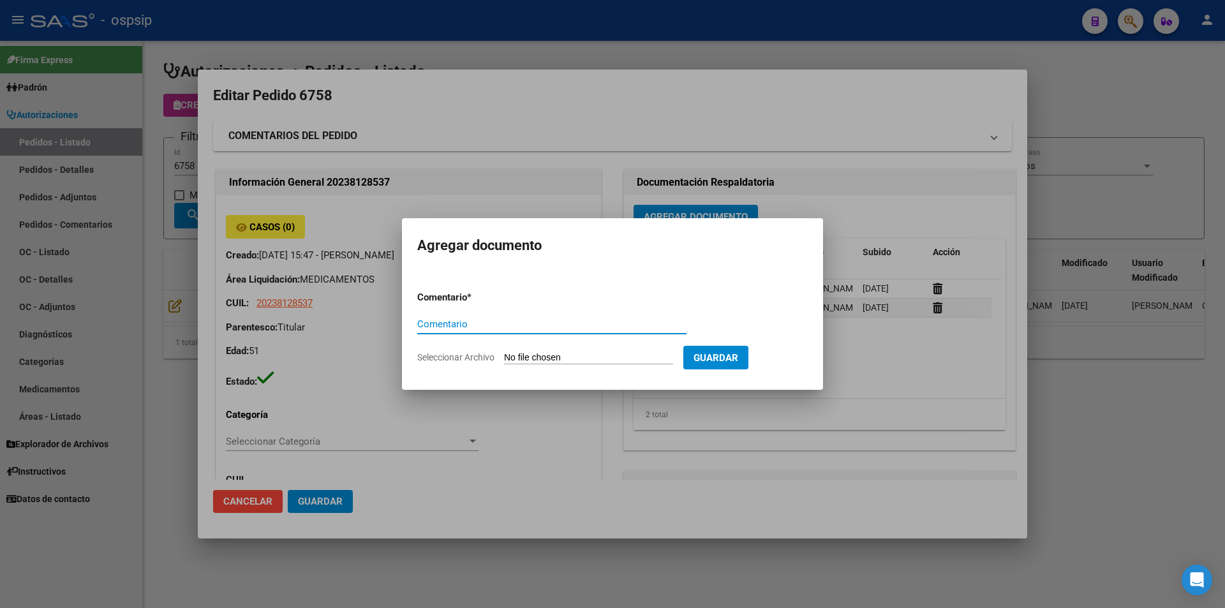
paste input "ORDEN DE COMPRA"
type input "ORDEN DE COMPRA"
click at [588, 359] on input "Seleccionar Archivo" at bounding box center [588, 358] width 169 height 12
type input "C:\fakepath\oc 6758.pdf"
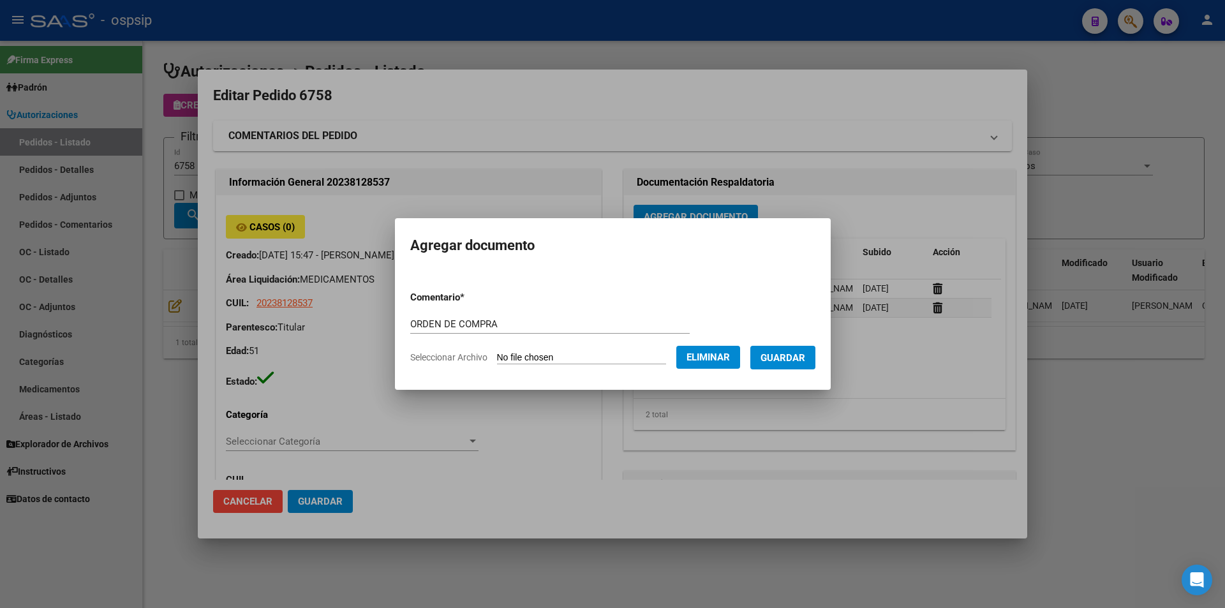
click at [805, 361] on span "Guardar" at bounding box center [783, 357] width 45 height 11
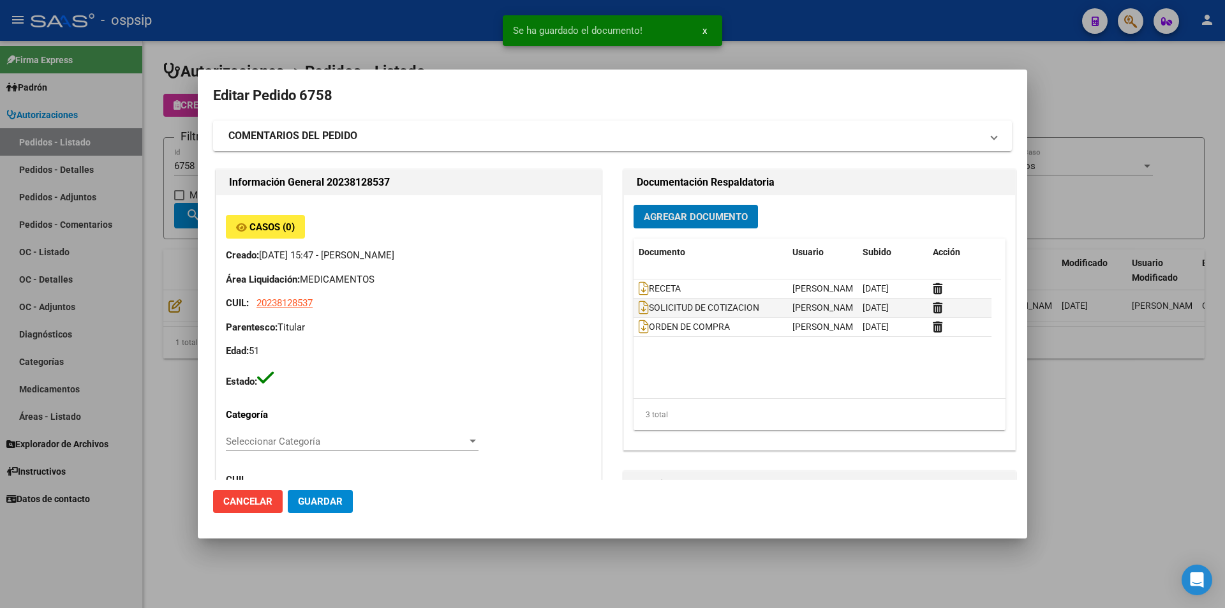
click at [145, 153] on div at bounding box center [612, 304] width 1225 height 608
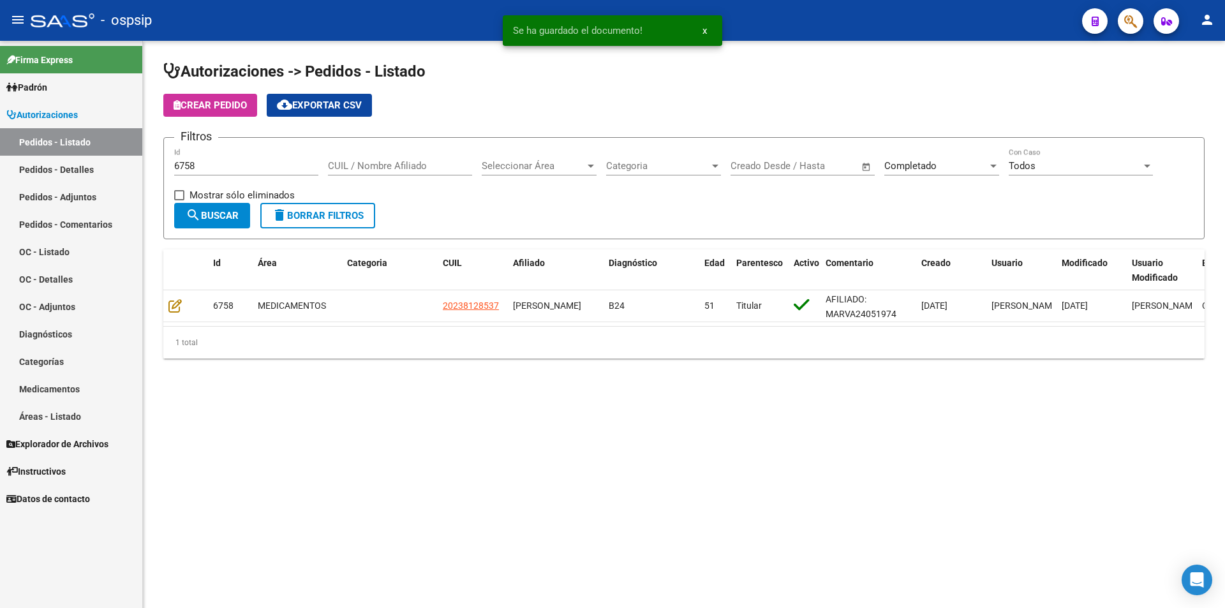
click at [213, 171] on input "6758" at bounding box center [246, 165] width 144 height 11
type input "6759"
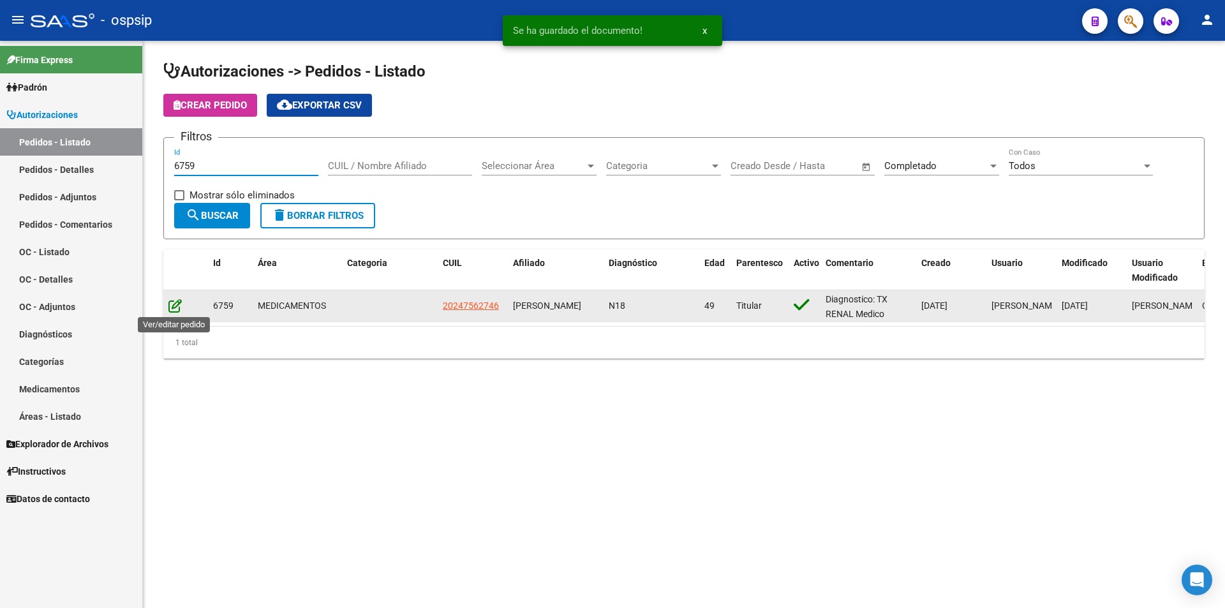
click at [173, 307] on icon at bounding box center [174, 306] width 13 height 14
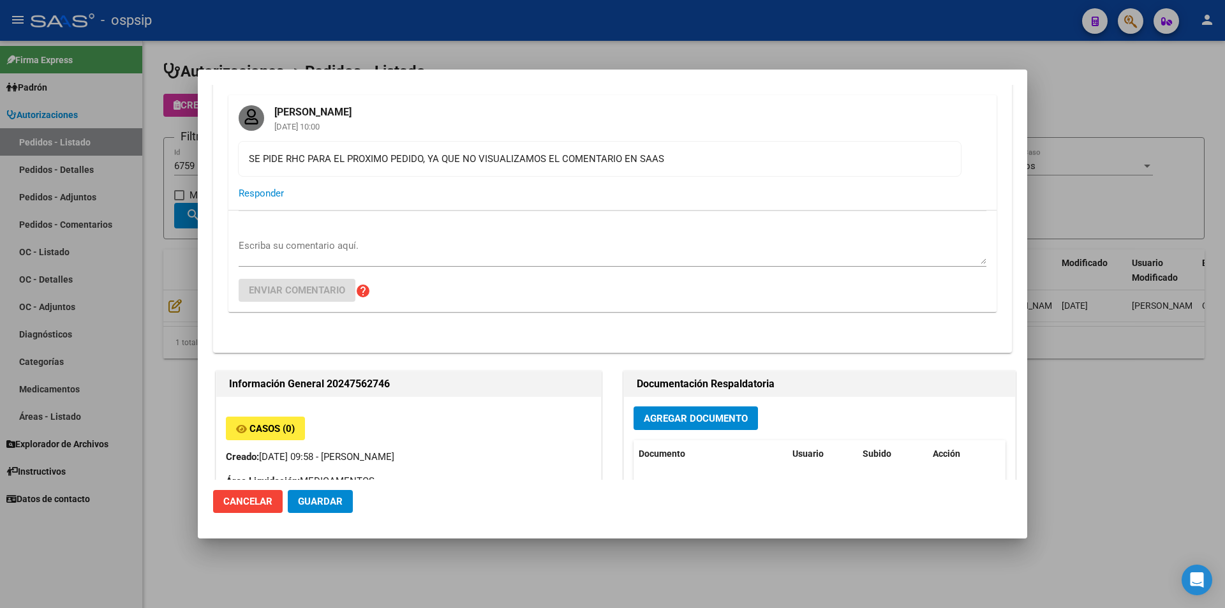
scroll to position [191, 0]
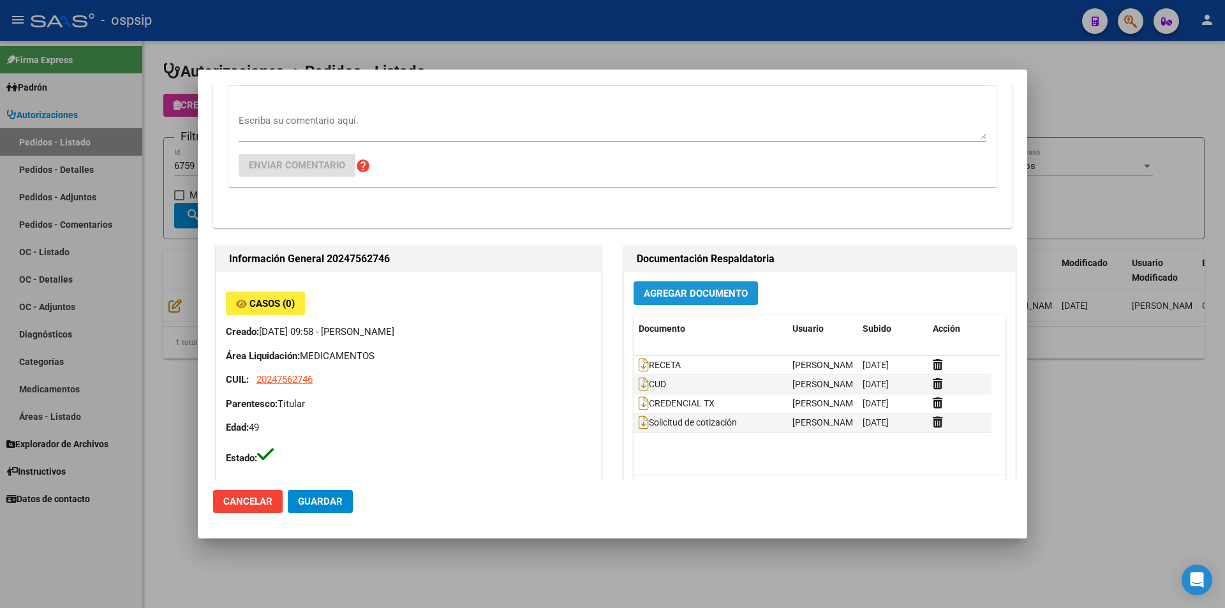
click at [684, 294] on span "Agregar Documento" at bounding box center [696, 293] width 104 height 11
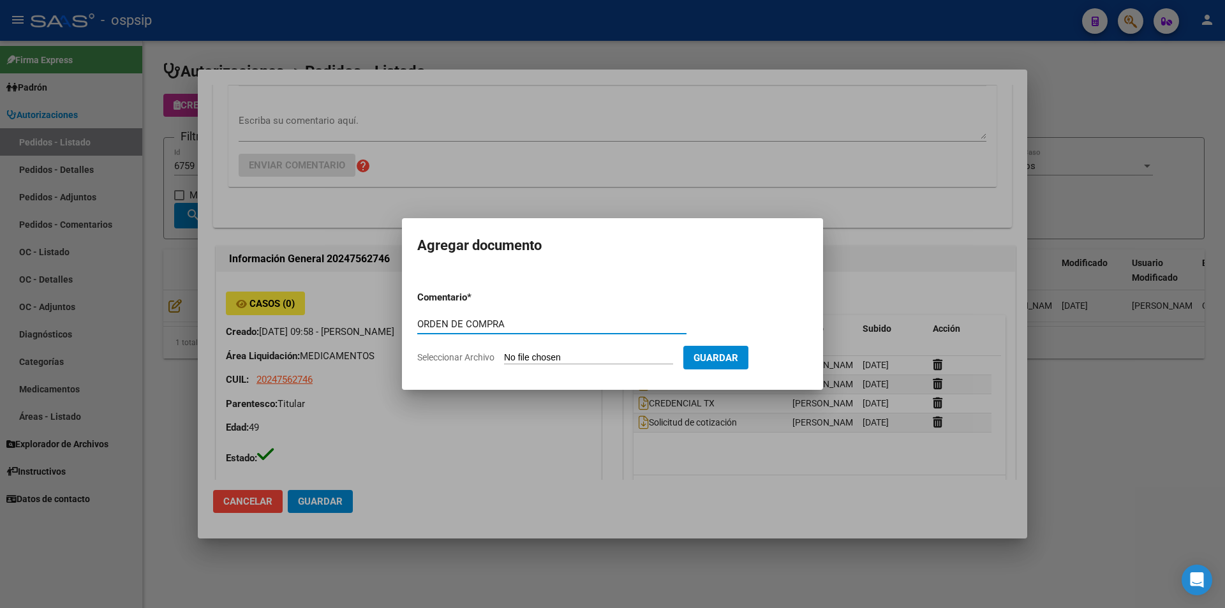
type input "ORDEN DE COMPRA"
click at [588, 361] on input "Seleccionar Archivo" at bounding box center [588, 358] width 169 height 12
type input "C:\fakepath\oc 6759.pdf"
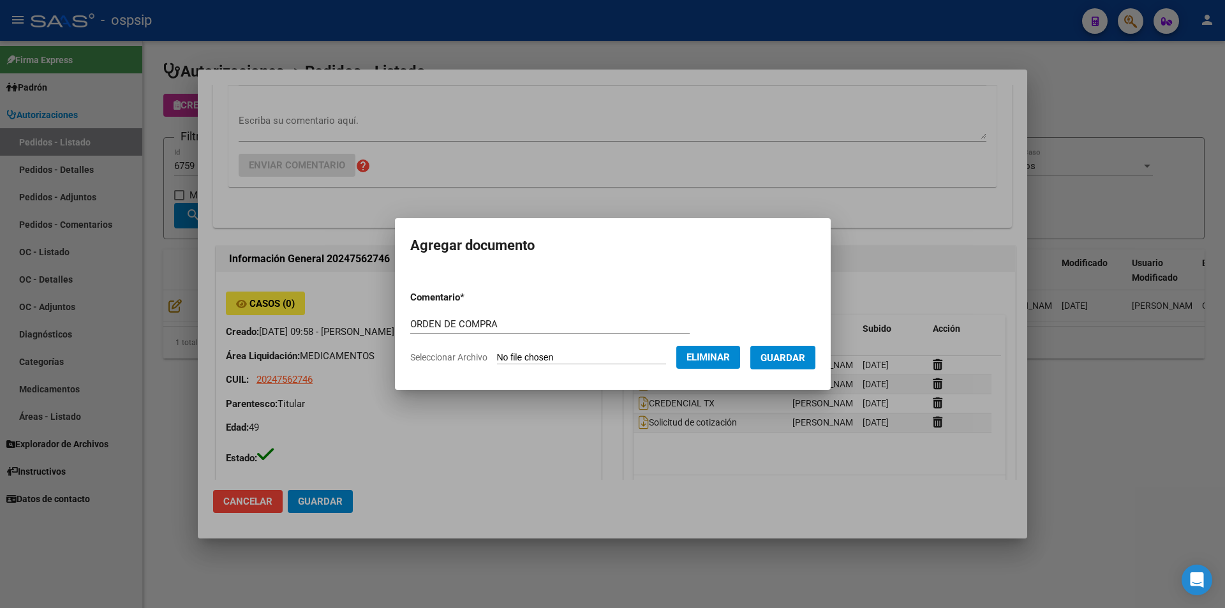
click at [802, 363] on span "Guardar" at bounding box center [783, 357] width 45 height 11
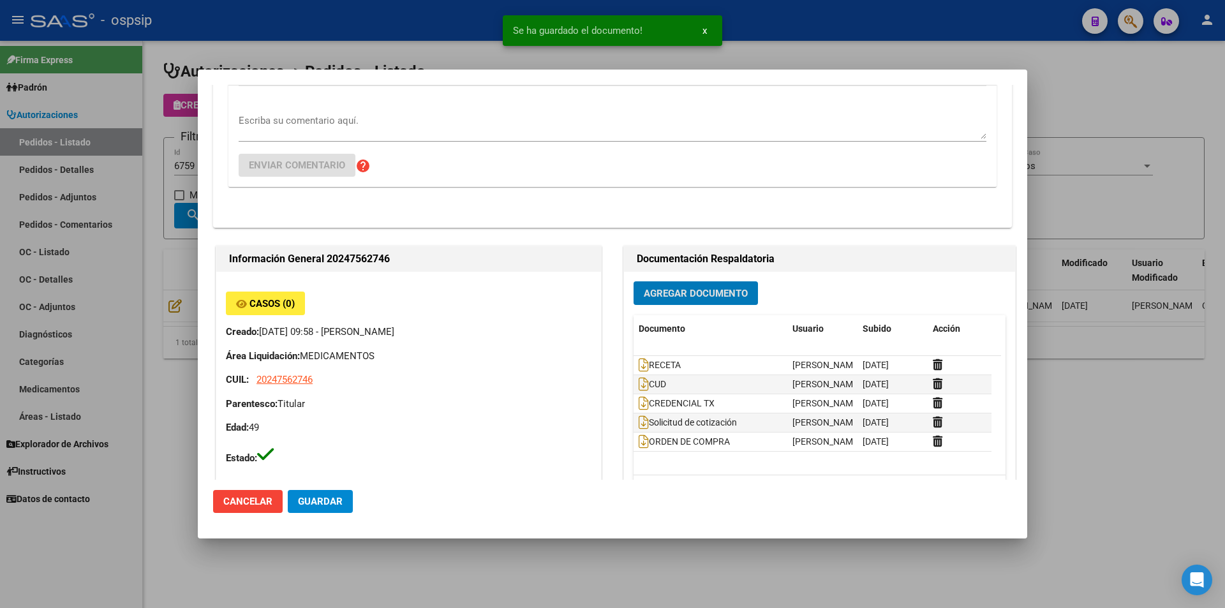
click at [177, 168] on div at bounding box center [612, 304] width 1225 height 608
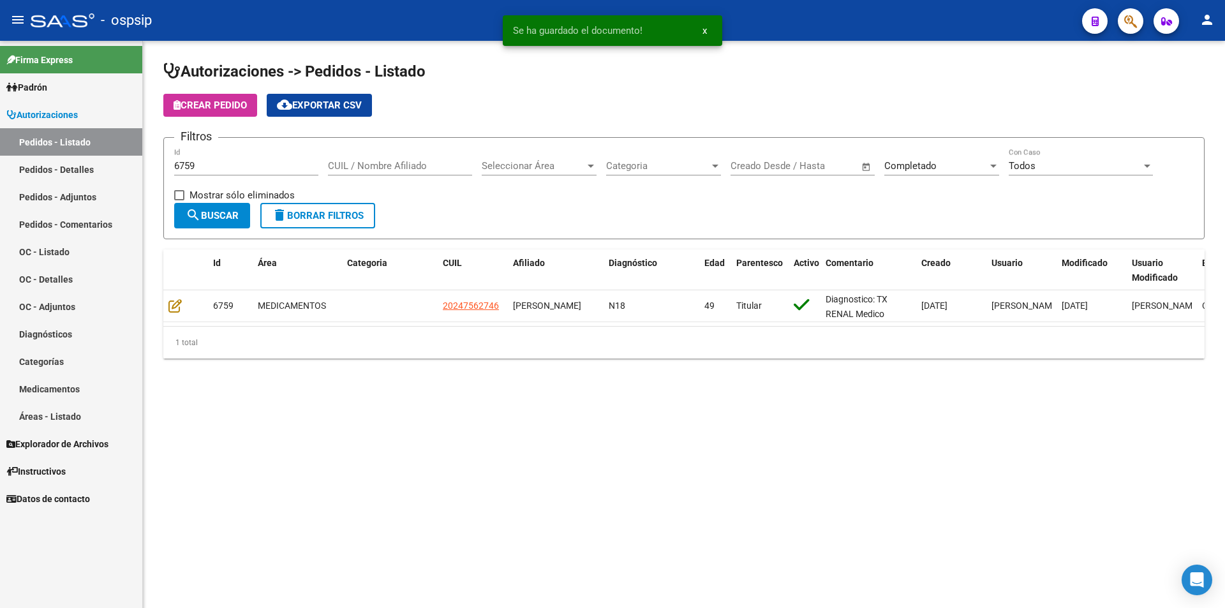
click at [198, 165] on input "6759" at bounding box center [246, 165] width 144 height 11
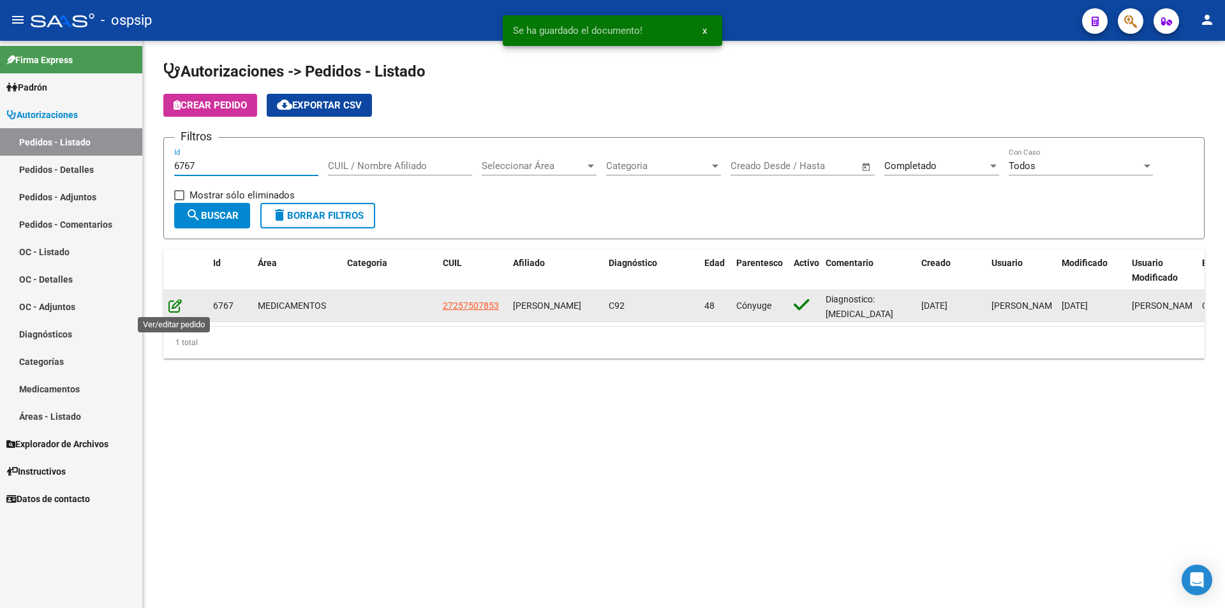
type input "6767"
click at [174, 306] on icon at bounding box center [174, 306] width 13 height 14
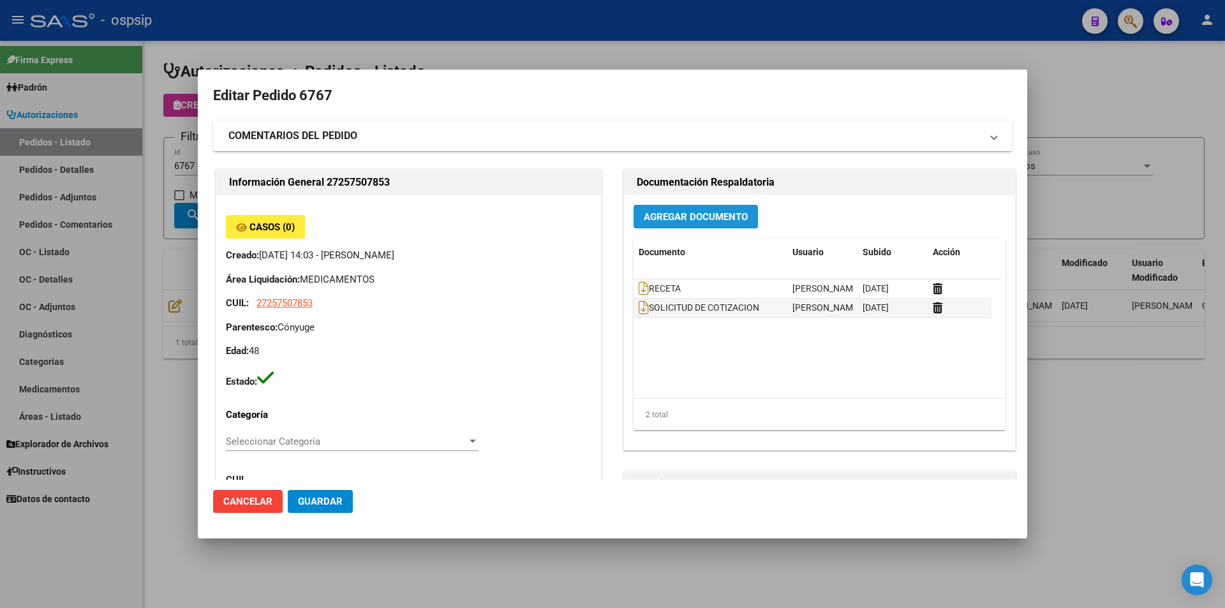
click at [661, 218] on span "Agregar Documento" at bounding box center [696, 216] width 104 height 11
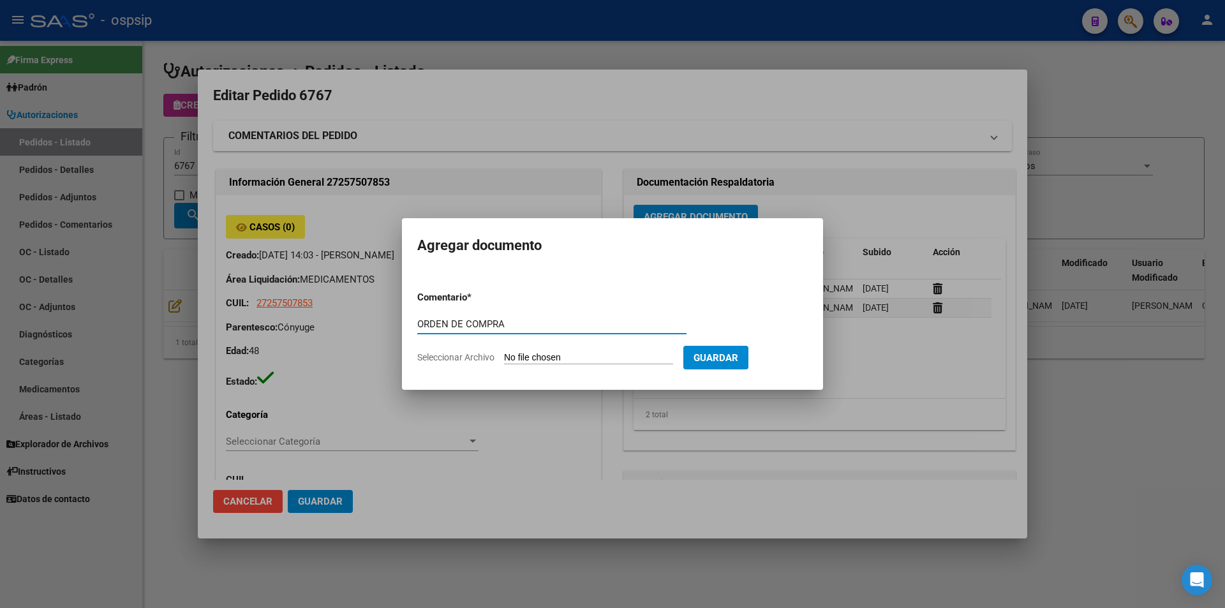
type input "ORDEN DE COMPRA"
click at [574, 355] on input "Seleccionar Archivo" at bounding box center [588, 358] width 169 height 12
type input "C:\fakepath\oc 6767.pdf"
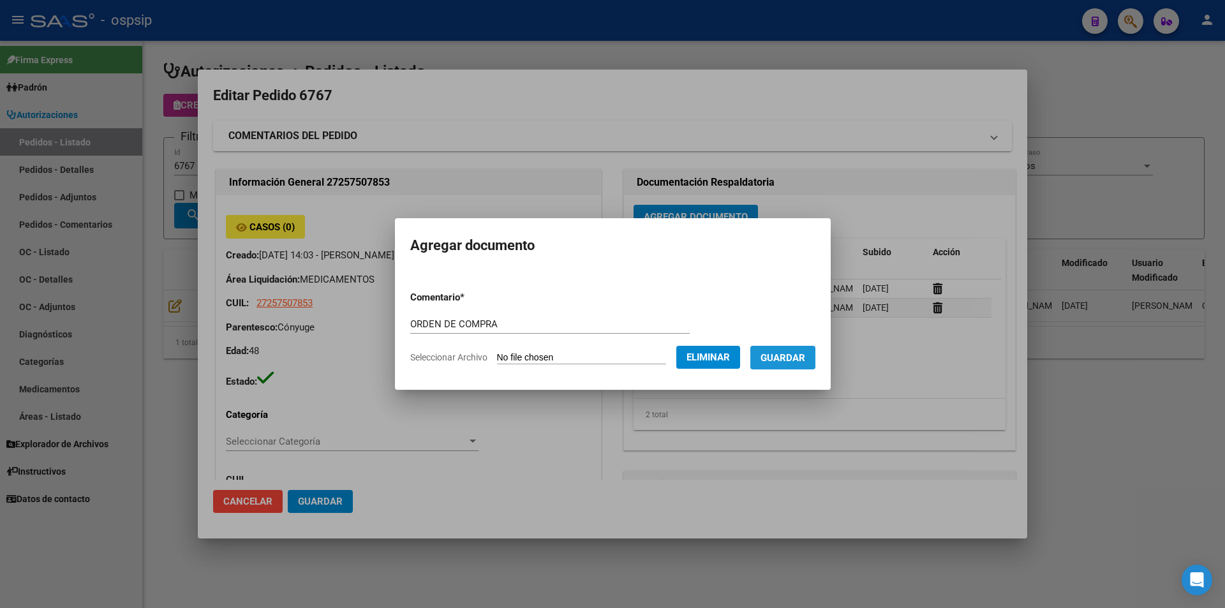
click at [782, 350] on button "Guardar" at bounding box center [783, 358] width 65 height 24
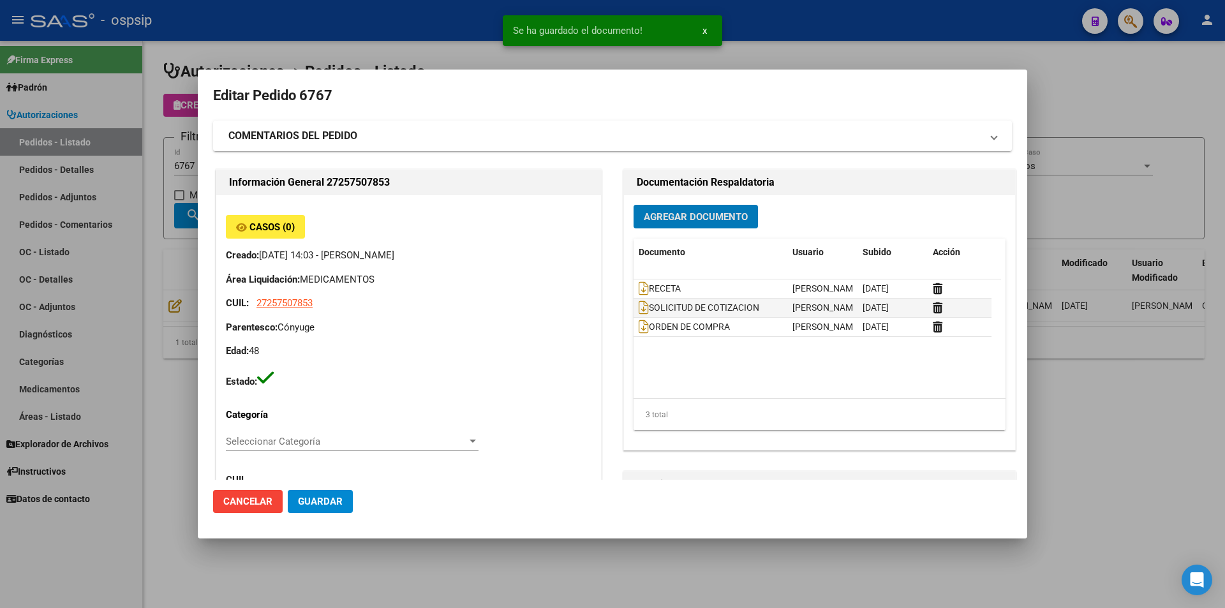
click at [113, 118] on div at bounding box center [612, 304] width 1225 height 608
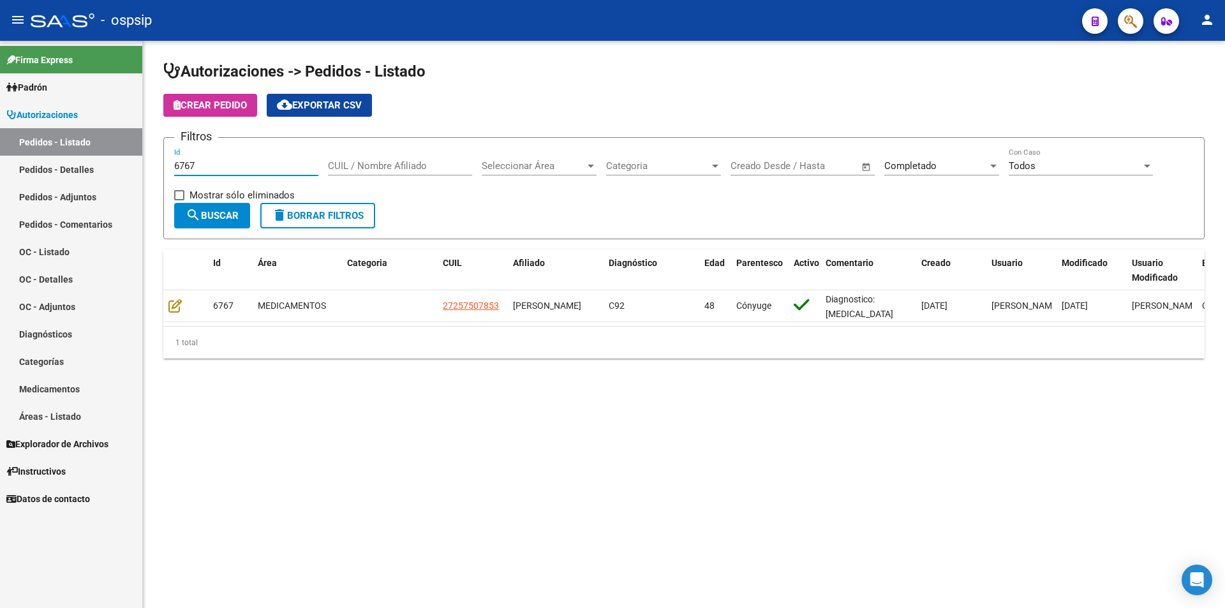
drag, startPoint x: 211, startPoint y: 169, endPoint x: 65, endPoint y: 168, distance: 146.2
click at [65, 168] on mat-sidenav-container "Firma Express Padrón Afiliados Empadronados Movimientos de Afiliados Padrón Ági…" at bounding box center [612, 324] width 1225 height 567
type input "6763"
click at [229, 159] on div "6763 Id" at bounding box center [246, 161] width 144 height 27
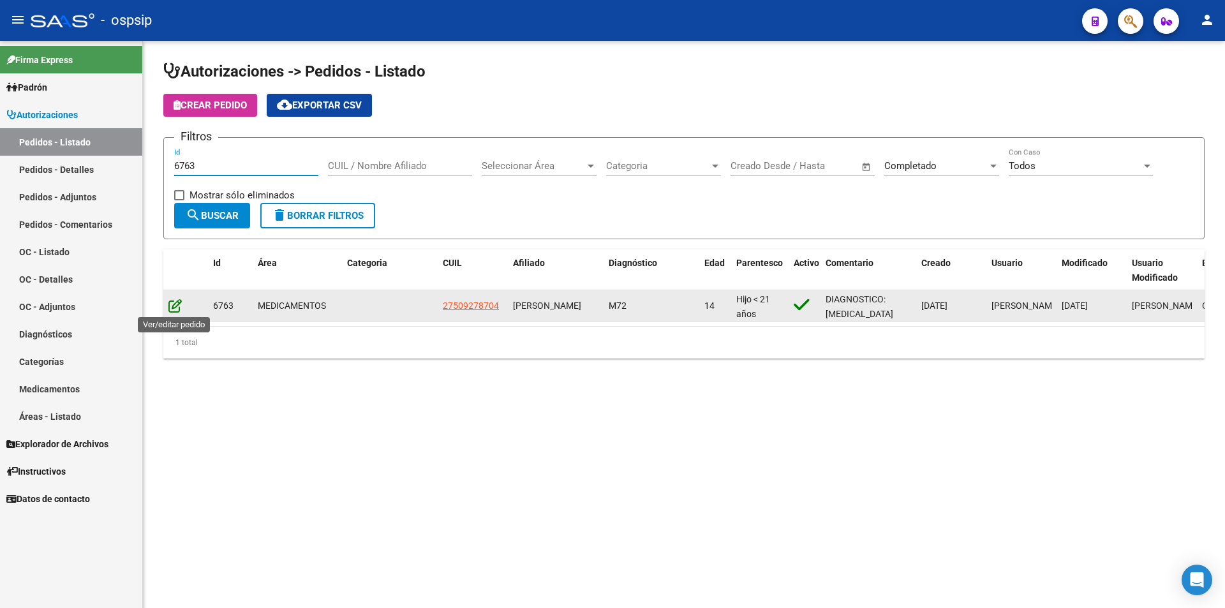
click at [175, 307] on icon at bounding box center [174, 306] width 13 height 14
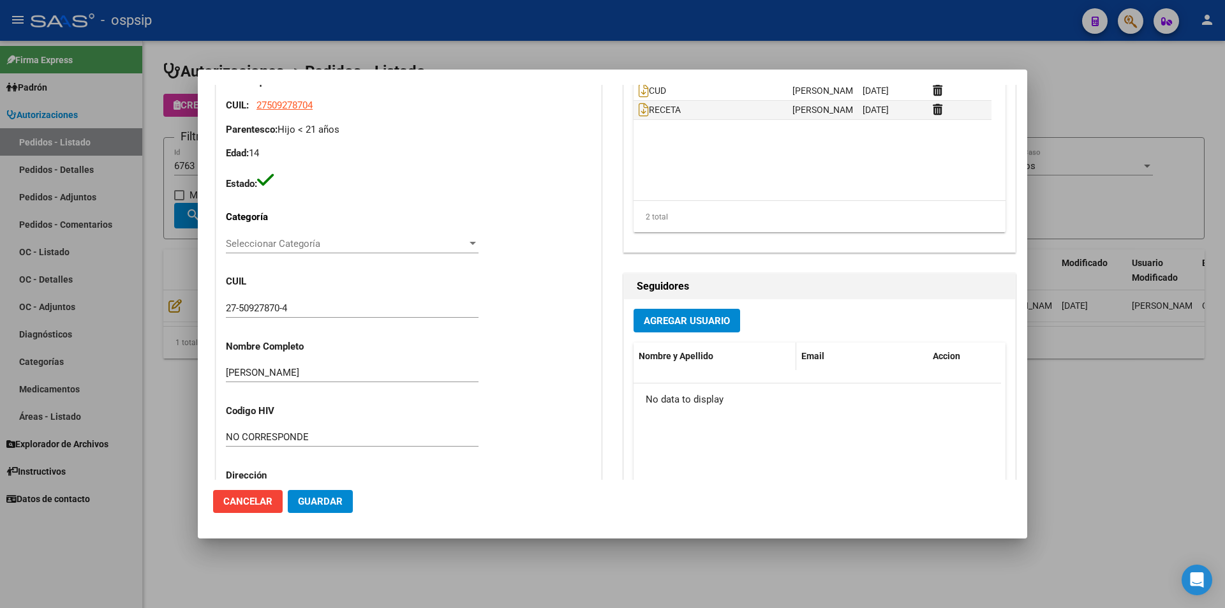
scroll to position [255, 0]
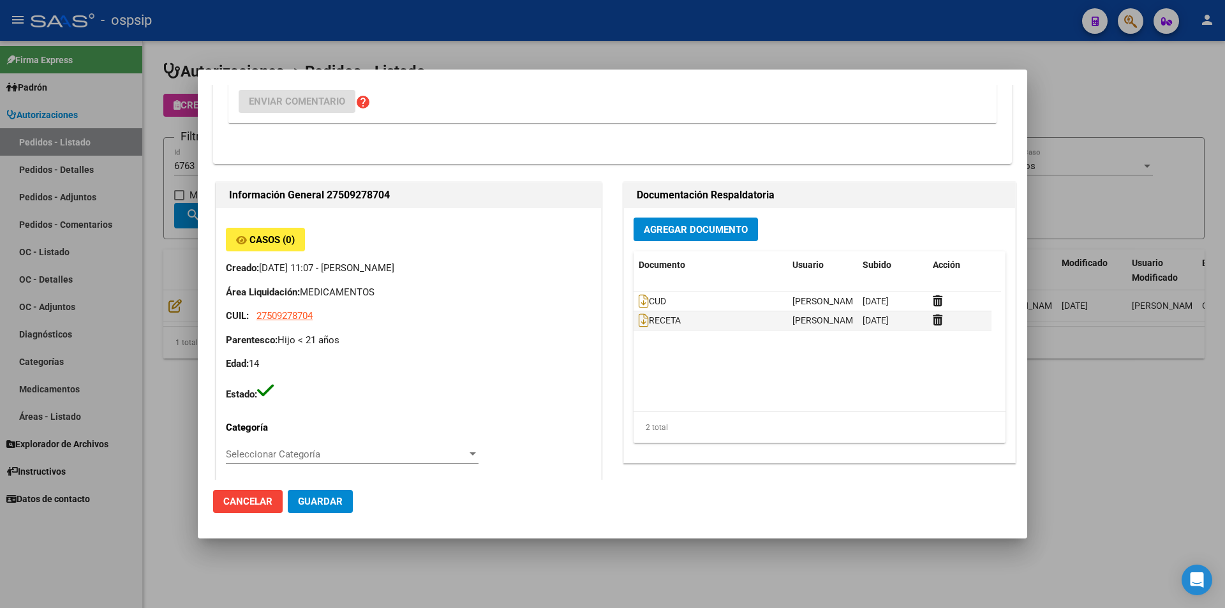
click at [712, 245] on div "Agregar Documento Documento Usuario Subido Acción CUD [PERSON_NAME] [DATE] RECE…" at bounding box center [819, 335] width 391 height 255
click at [714, 236] on button "Agregar Documento" at bounding box center [696, 230] width 124 height 24
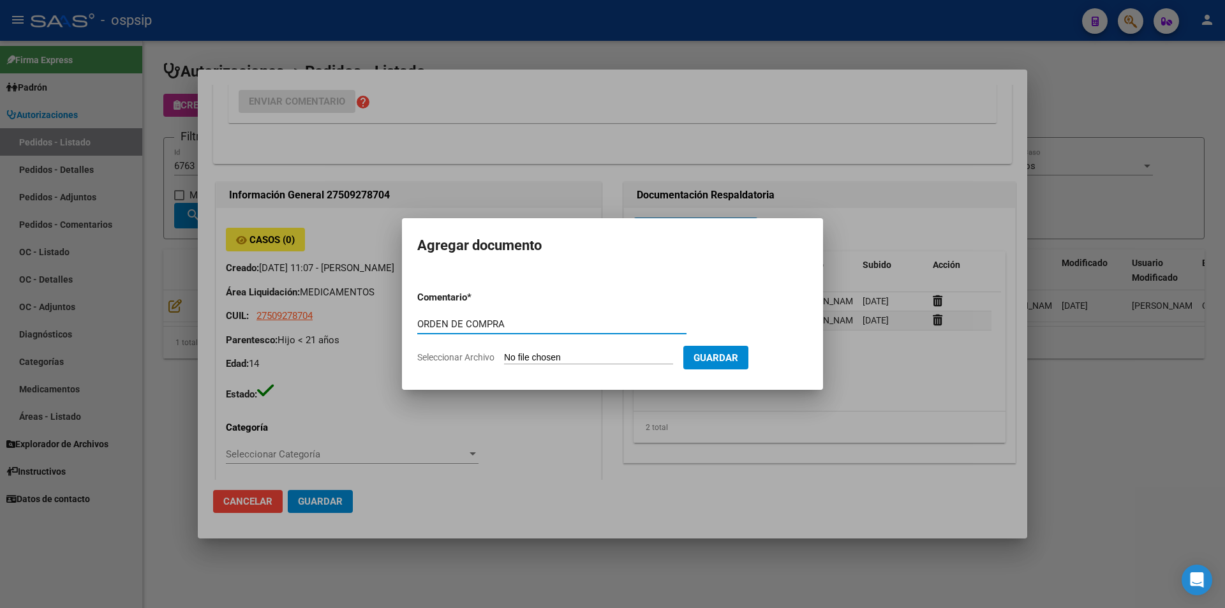
type input "ORDEN DE COMPRA"
click at [551, 363] on input "Seleccionar Archivo" at bounding box center [588, 358] width 169 height 12
type input "C:\fakepath\OC 6763 [PERSON_NAME] SCIENZA !.pdf"
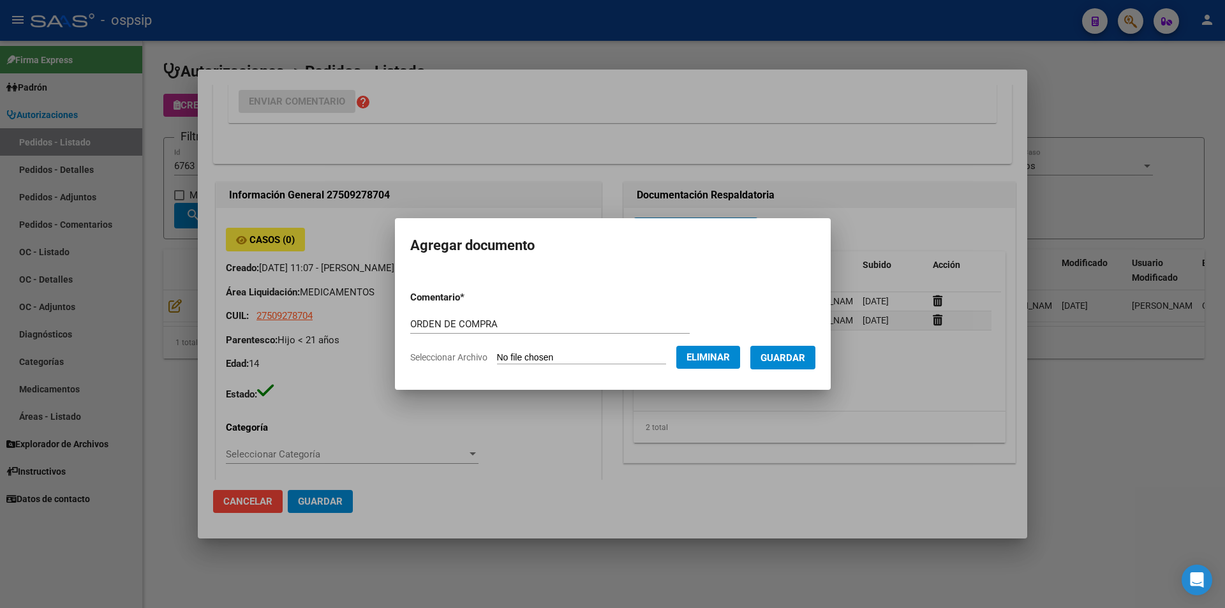
click at [811, 373] on form "Comentario * ORDEN DE COMPRA Comentario Seleccionar Archivo Eliminar Guardar" at bounding box center [612, 327] width 405 height 93
click at [808, 350] on button "Guardar" at bounding box center [783, 358] width 65 height 24
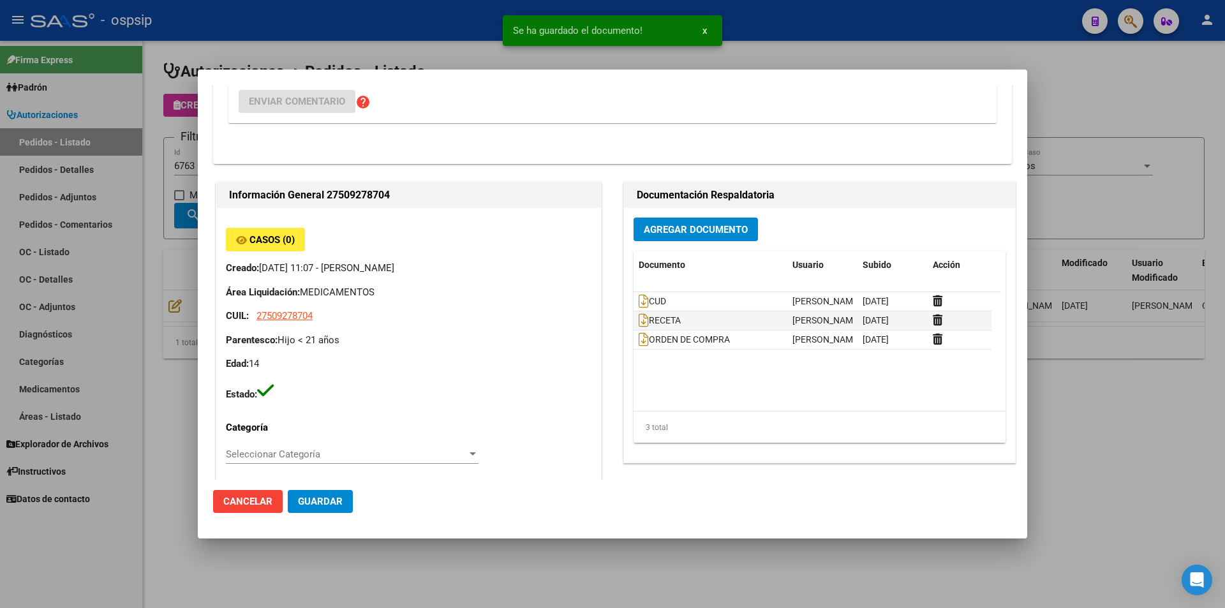
click at [154, 191] on div at bounding box center [612, 304] width 1225 height 608
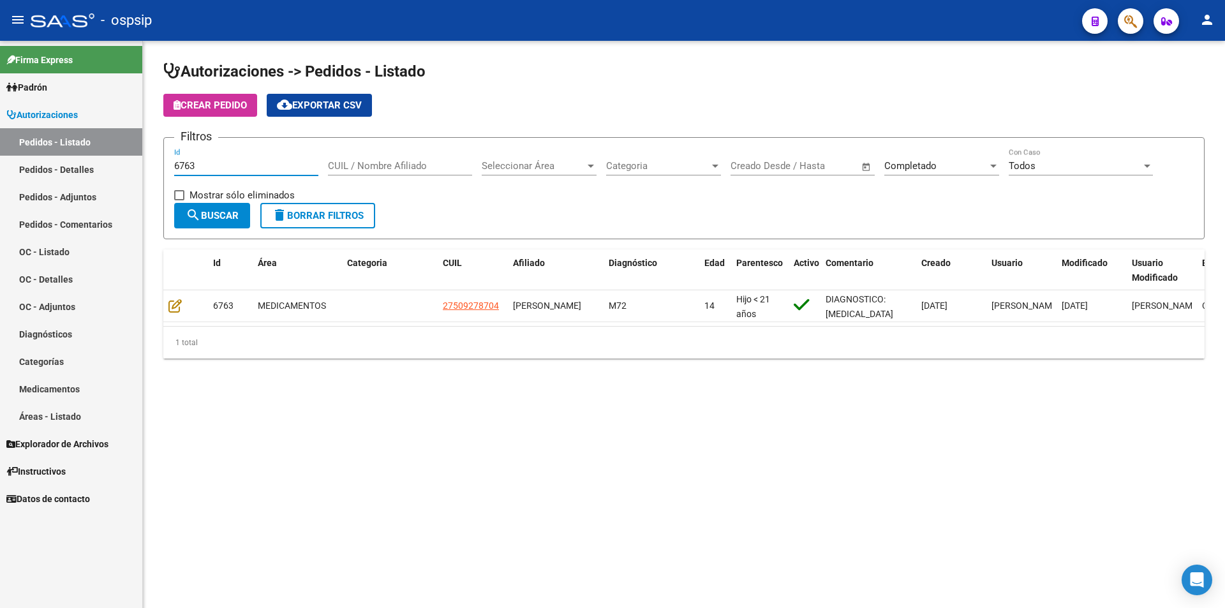
drag, startPoint x: 228, startPoint y: 166, endPoint x: 38, endPoint y: 146, distance: 190.6
click at [38, 146] on mat-sidenav-container "Firma Express Padrón Afiliados Empadronados Movimientos de Afiliados Padrón Ági…" at bounding box center [612, 324] width 1225 height 567
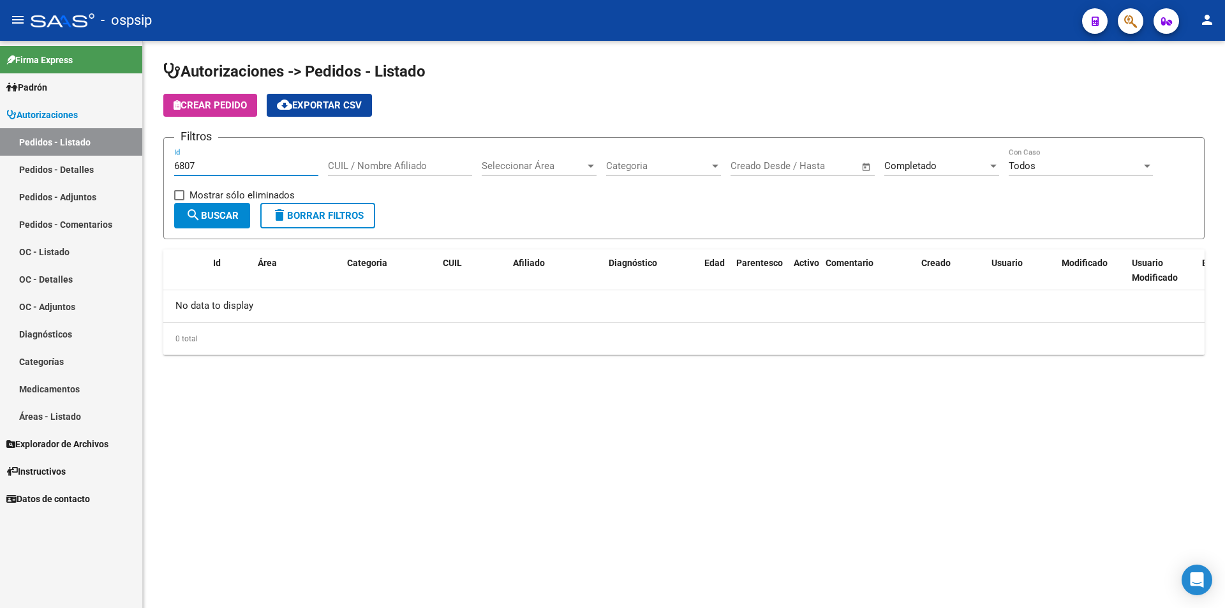
type input "6807"
click at [951, 154] on div "Completado Seleccionar Estado" at bounding box center [942, 161] width 115 height 27
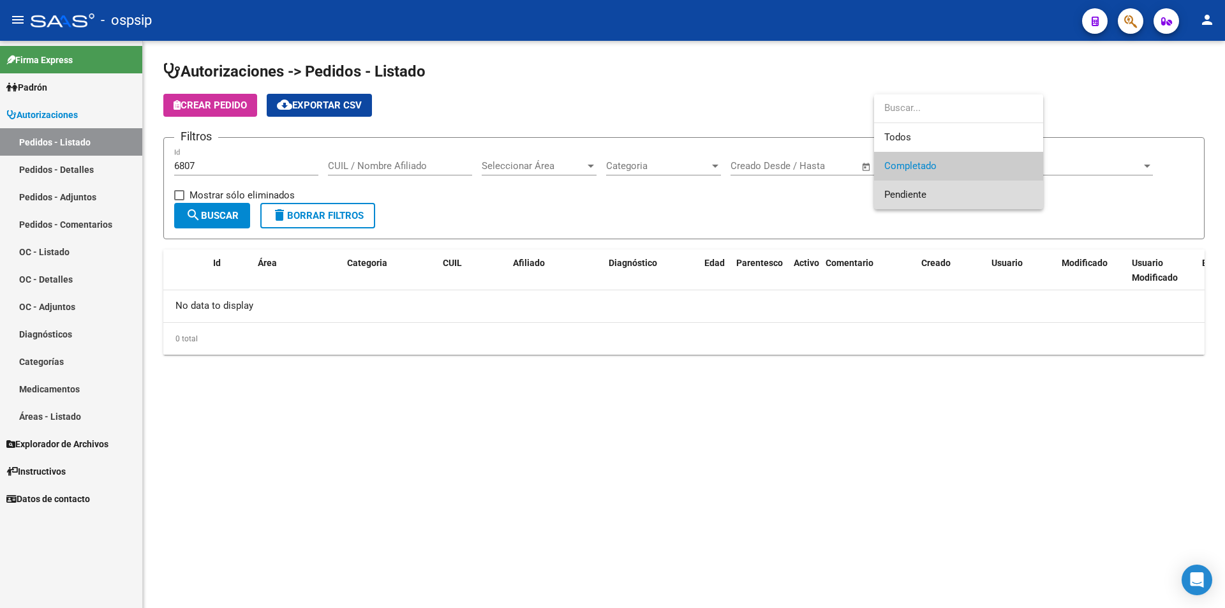
drag, startPoint x: 932, startPoint y: 195, endPoint x: 290, endPoint y: 232, distance: 642.5
click at [929, 195] on span "Pendiente" at bounding box center [959, 195] width 149 height 29
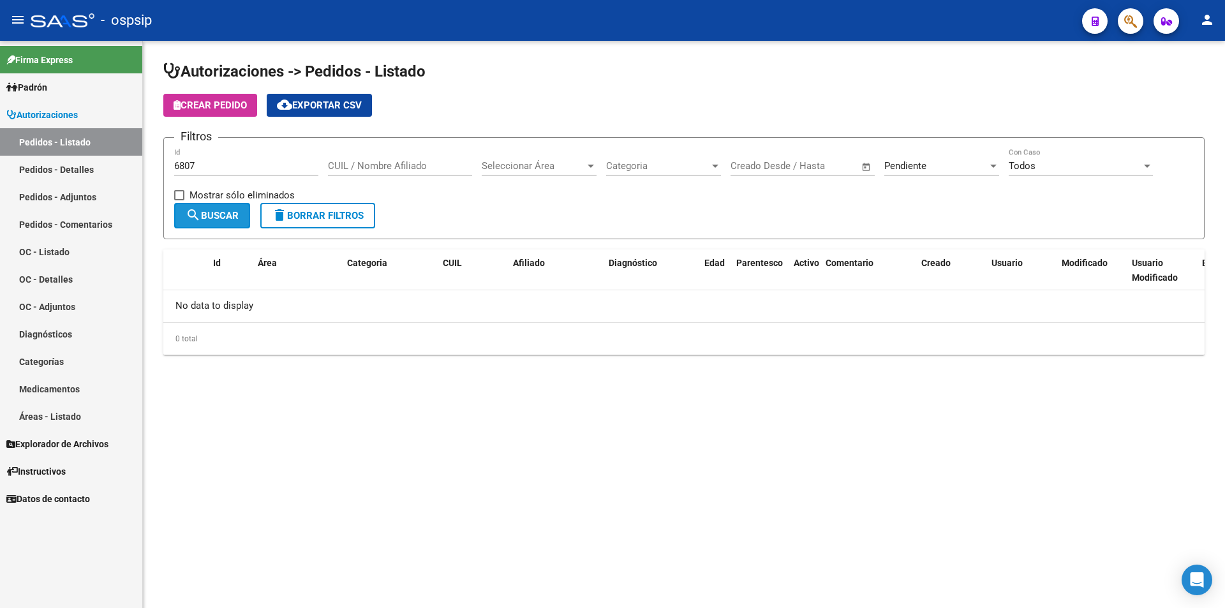
click at [234, 213] on span "search Buscar" at bounding box center [212, 215] width 53 height 11
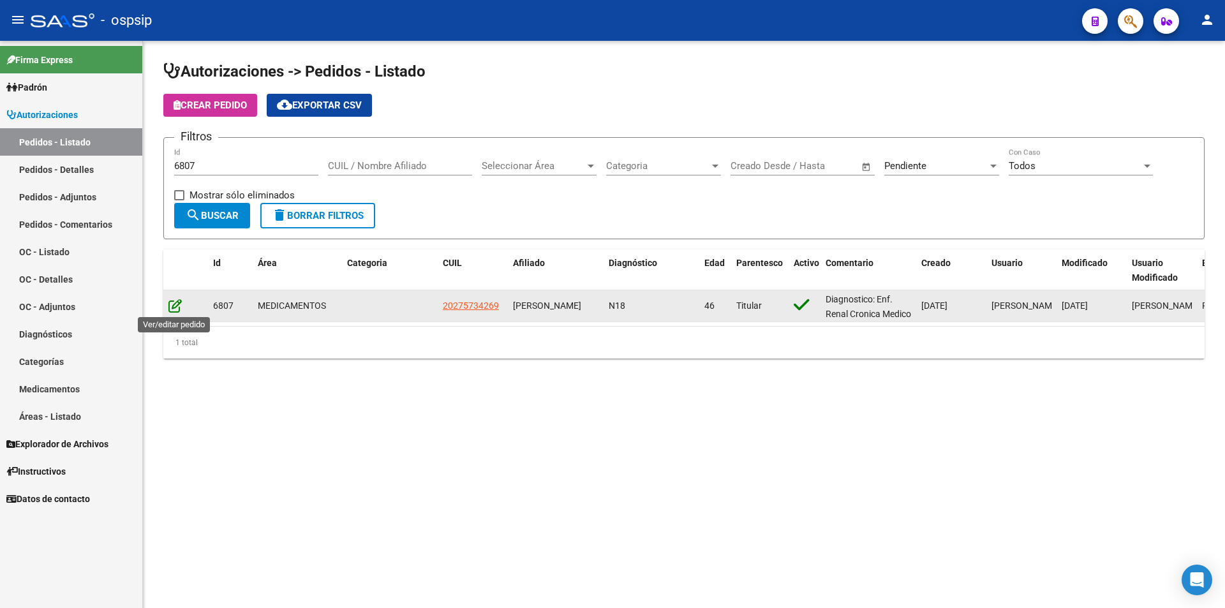
click at [176, 312] on icon at bounding box center [174, 306] width 13 height 14
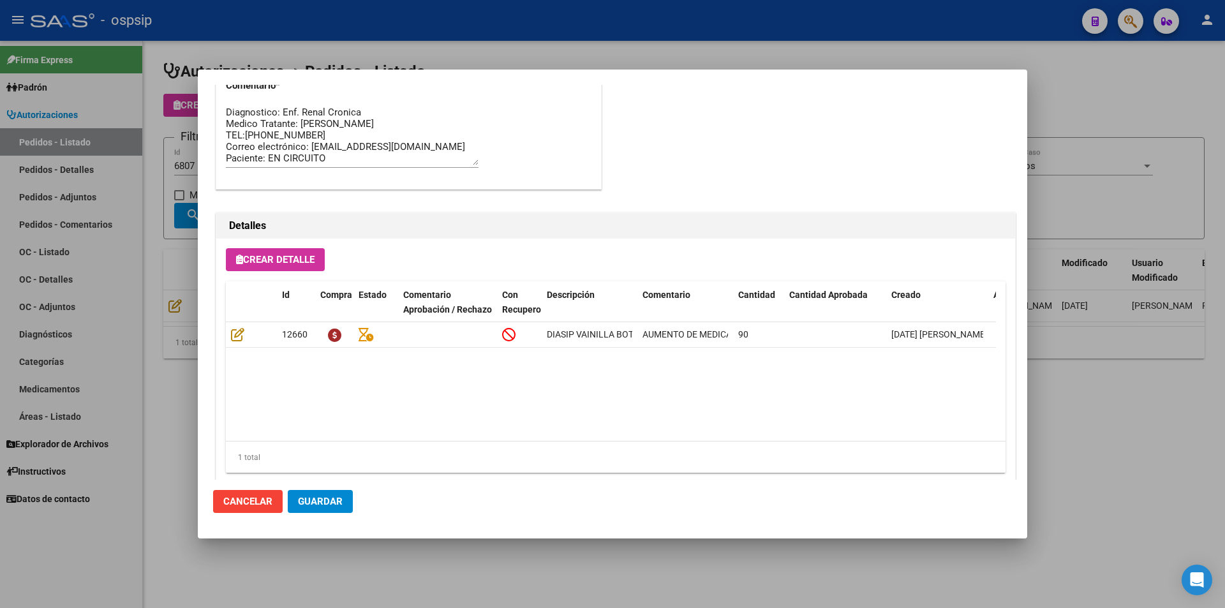
scroll to position [816, 0]
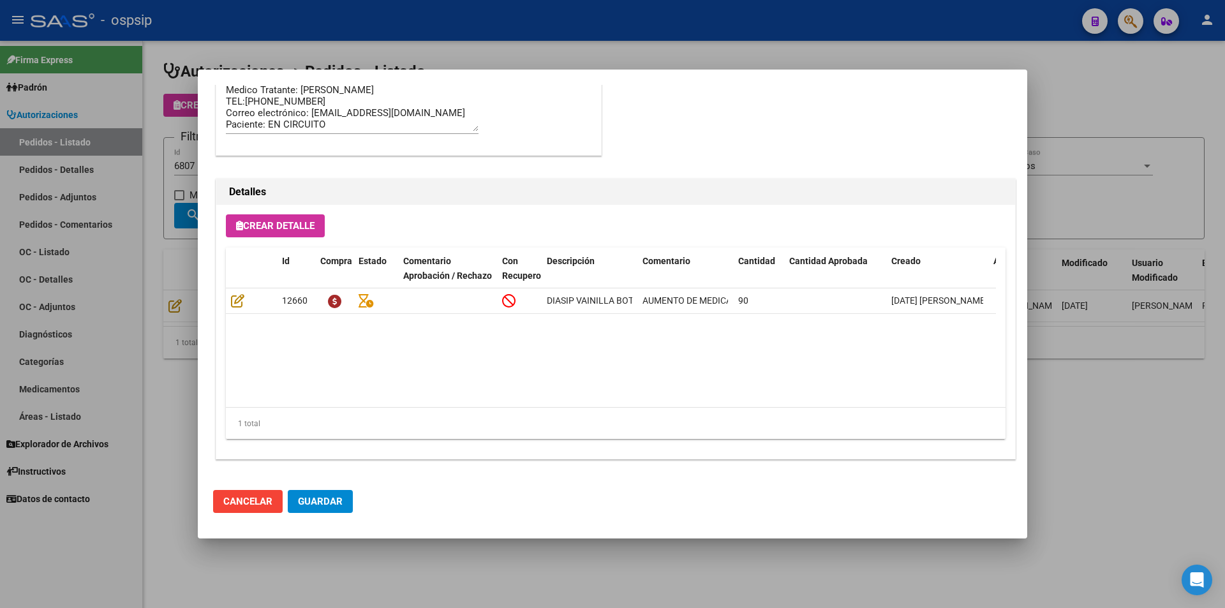
click at [176, 324] on div at bounding box center [612, 304] width 1225 height 608
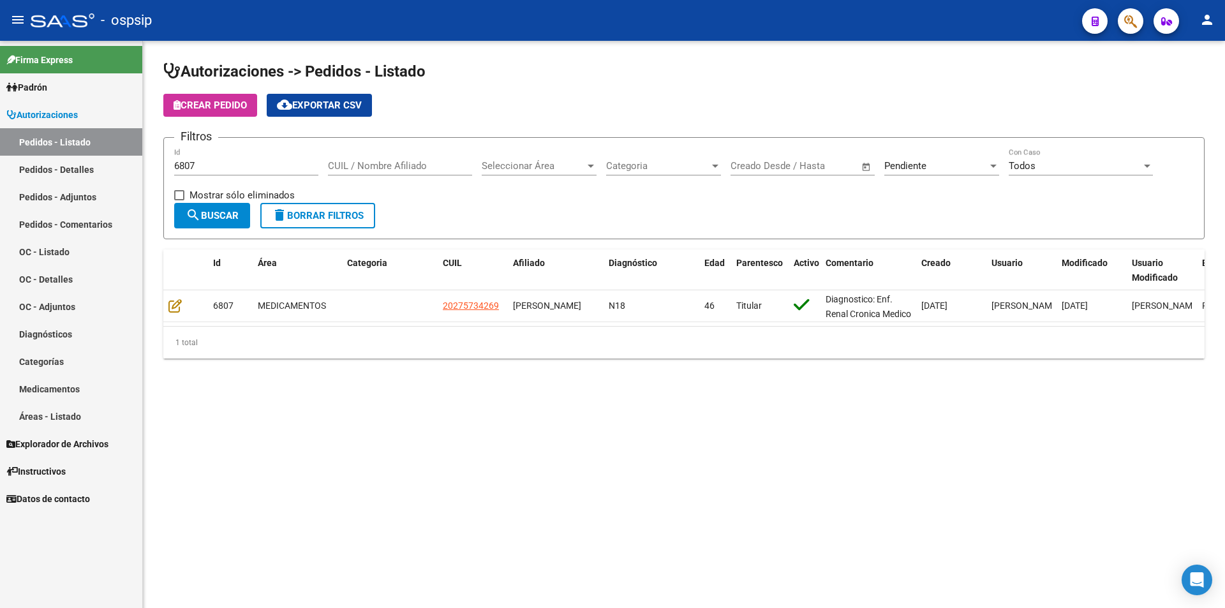
click at [342, 219] on span "delete Borrar Filtros" at bounding box center [318, 215] width 92 height 11
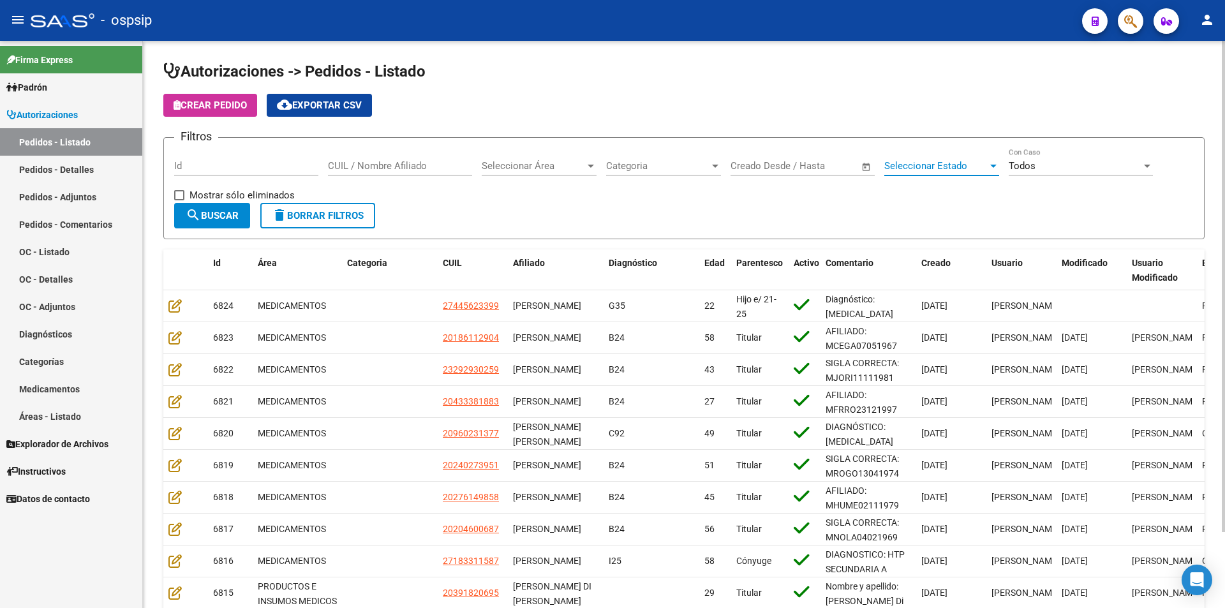
click at [893, 165] on span "Seleccionar Estado" at bounding box center [936, 165] width 103 height 11
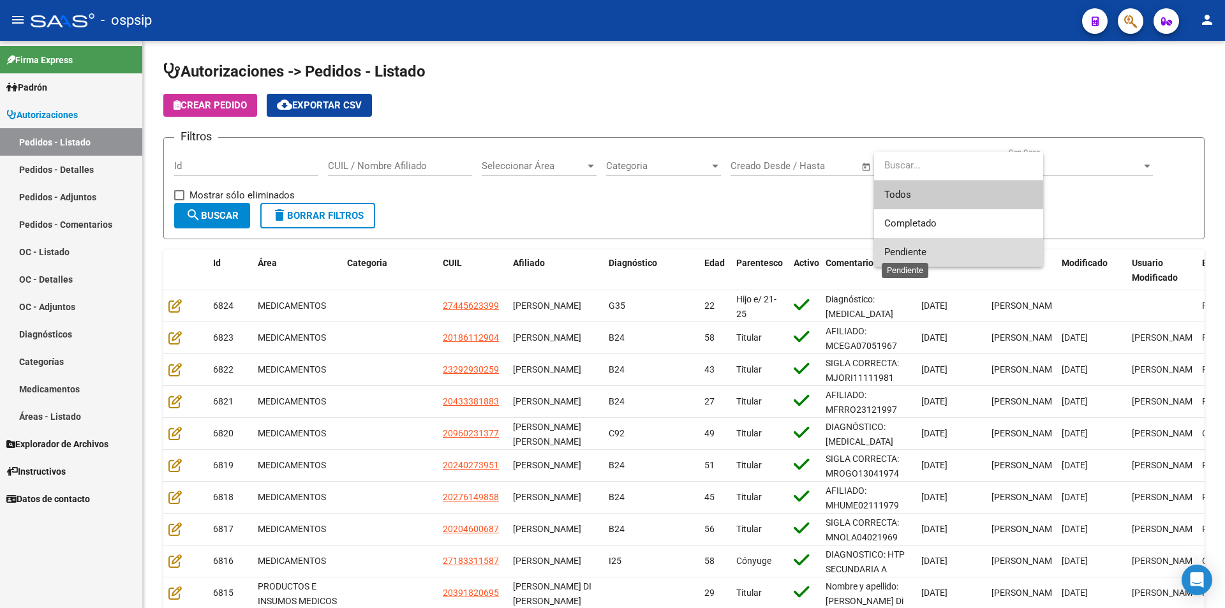
click at [906, 255] on span "Pendiente" at bounding box center [906, 251] width 42 height 11
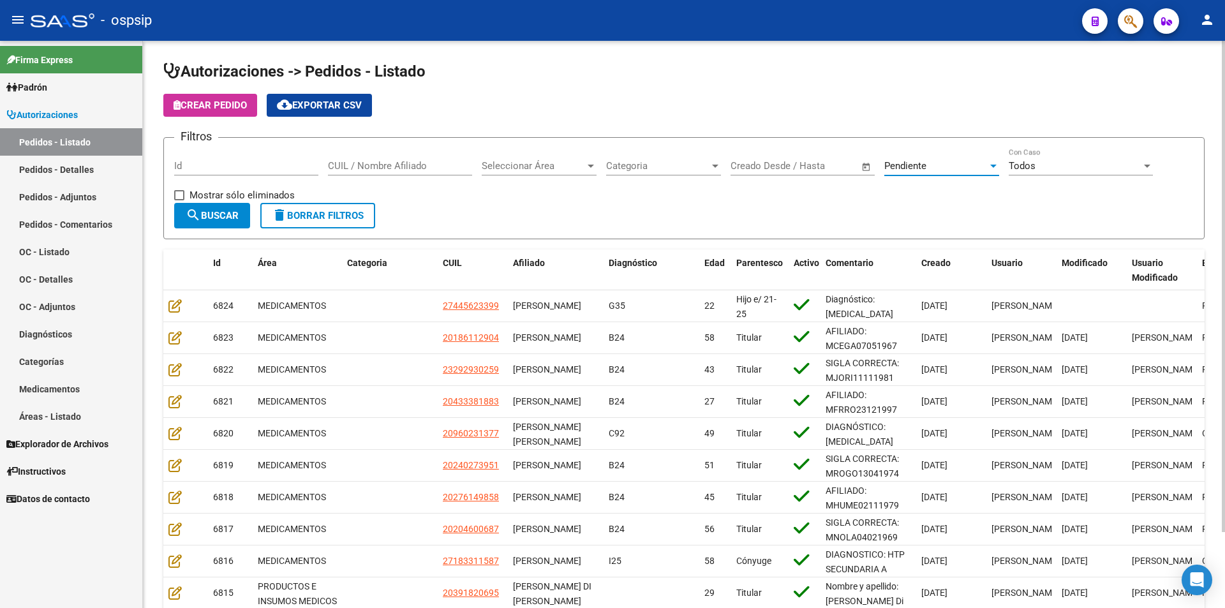
click at [239, 211] on span "search Buscar" at bounding box center [212, 215] width 53 height 11
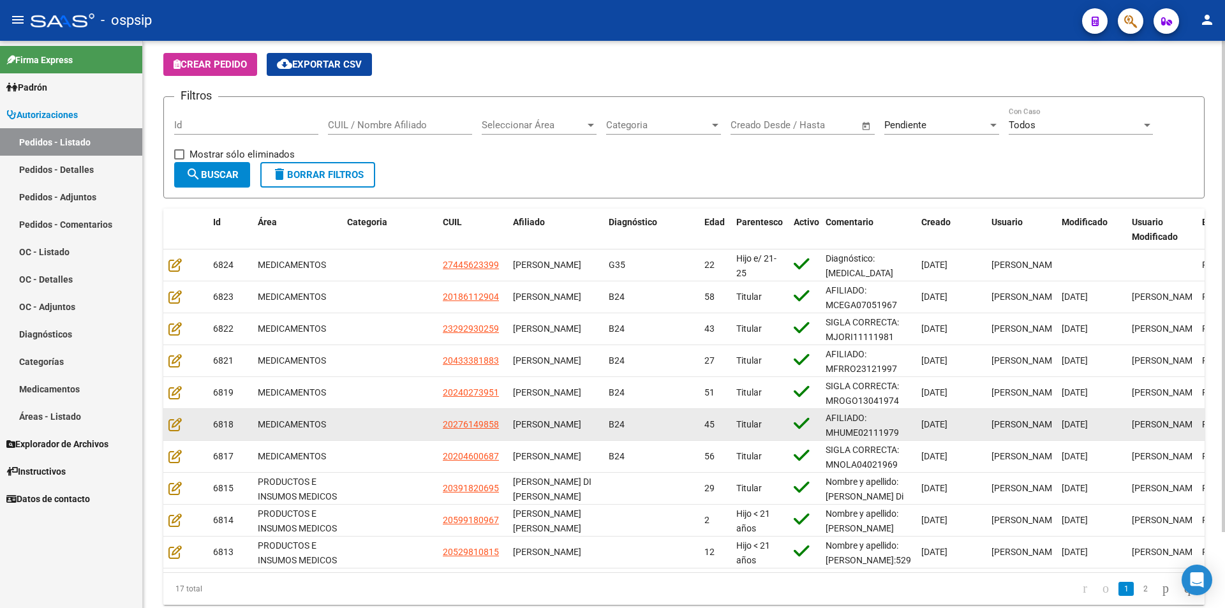
scroll to position [0, 0]
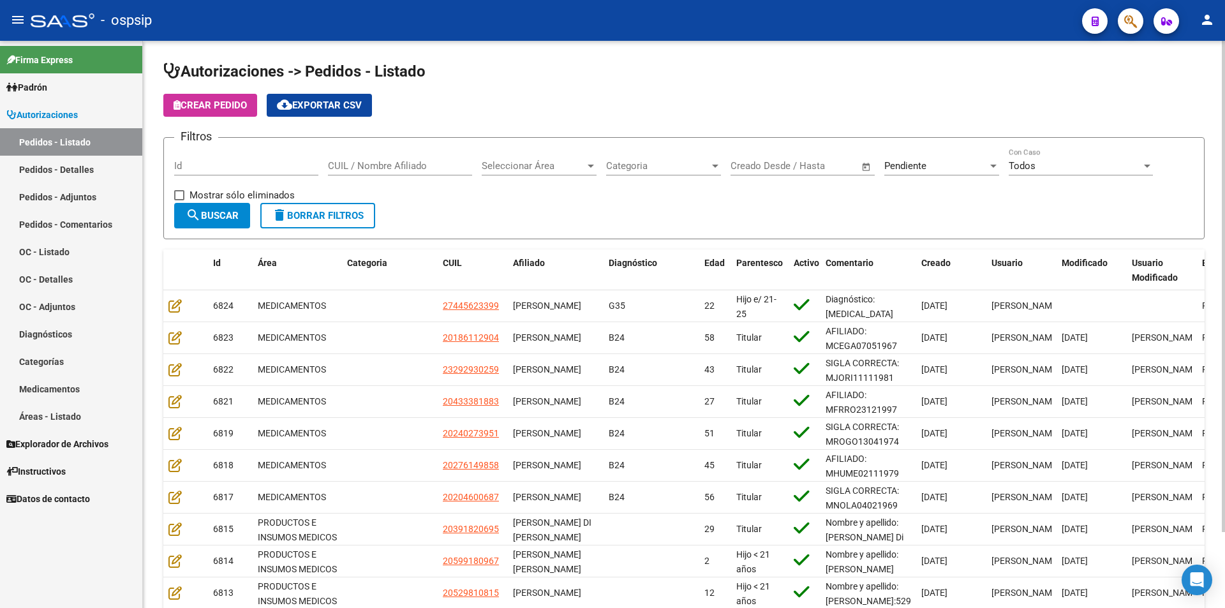
click at [191, 163] on input "Id" at bounding box center [246, 165] width 144 height 11
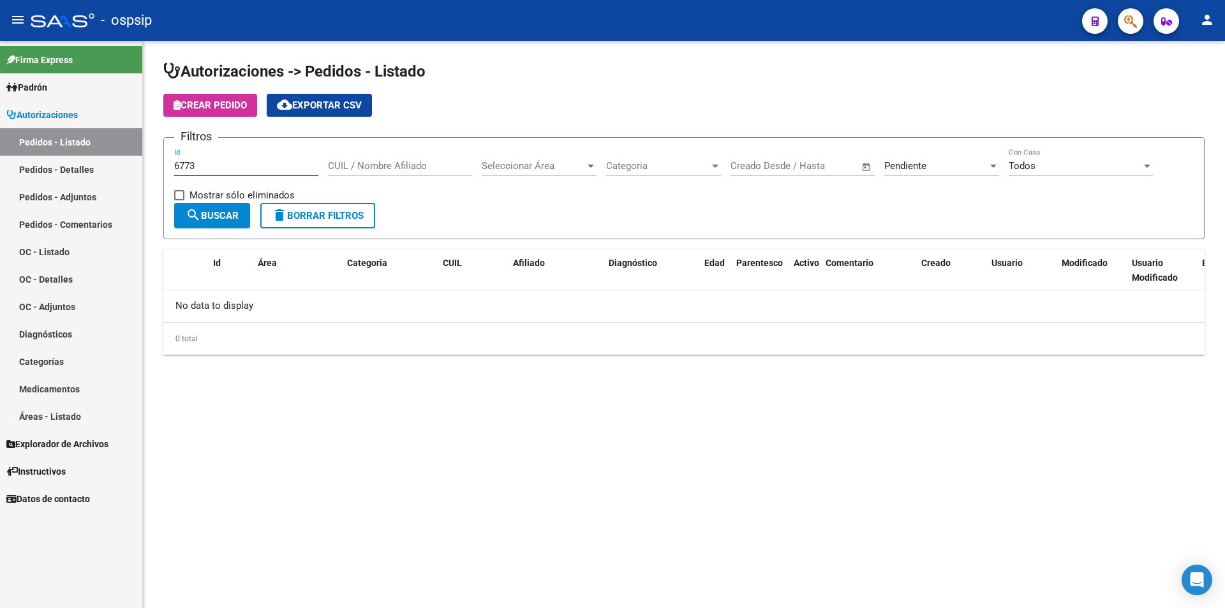
type input "6773"
click at [939, 177] on div "Pendiente Seleccionar Estado" at bounding box center [942, 168] width 115 height 40
click at [945, 167] on div "Pendiente" at bounding box center [936, 165] width 103 height 11
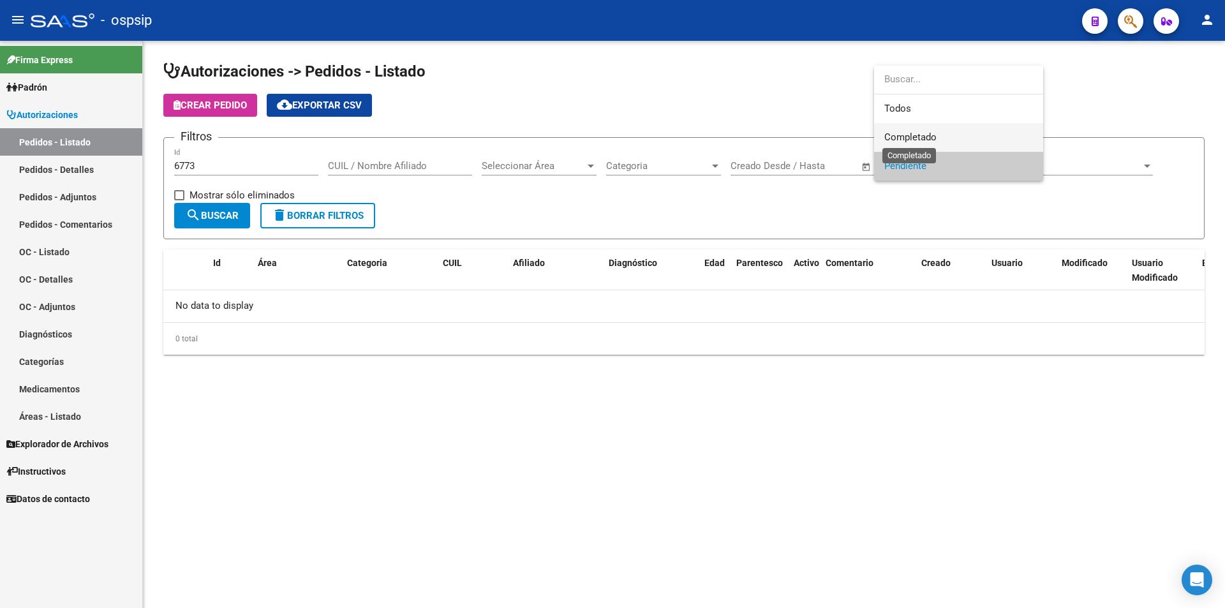
click at [929, 134] on span "Completado" at bounding box center [911, 136] width 52 height 11
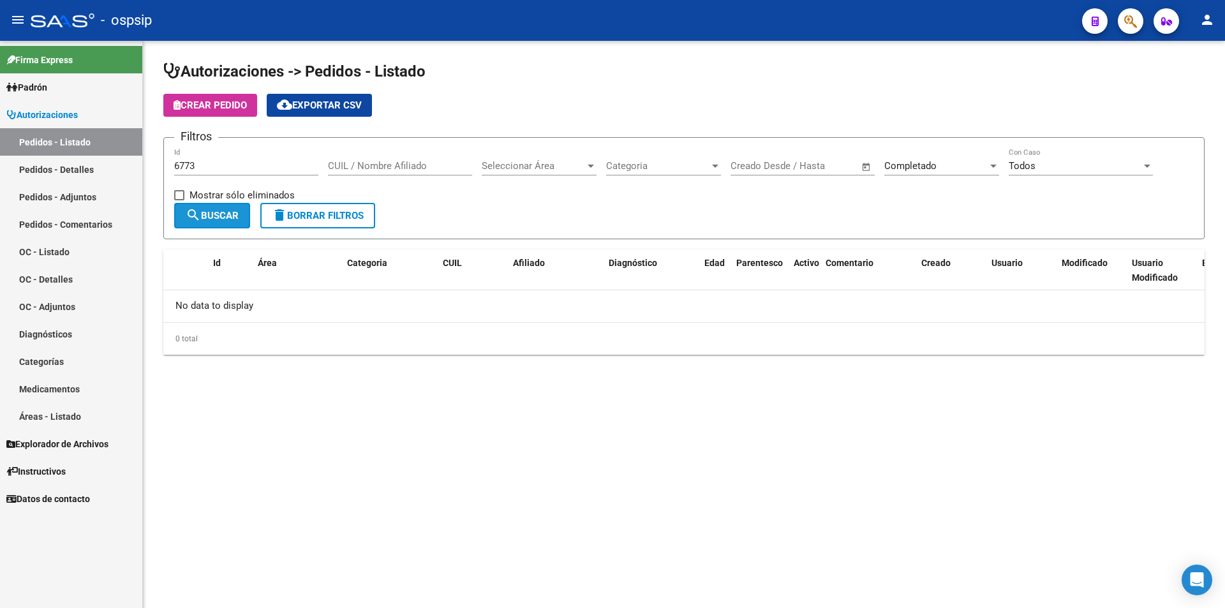
click at [216, 207] on button "search Buscar" at bounding box center [212, 216] width 76 height 26
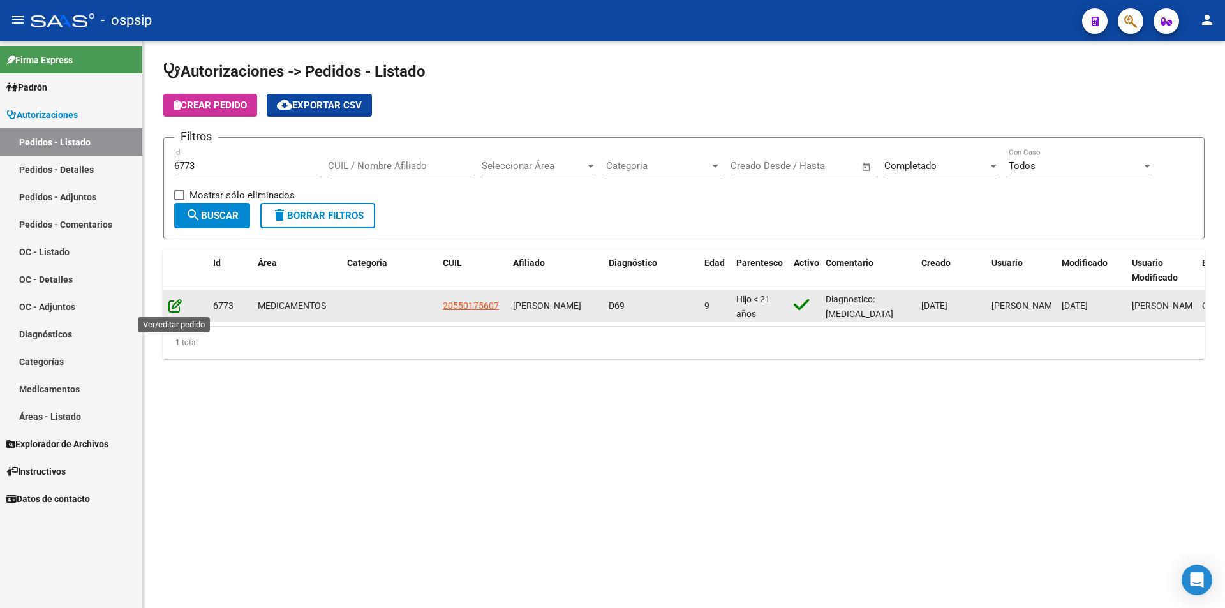
click at [170, 308] on icon at bounding box center [174, 306] width 13 height 14
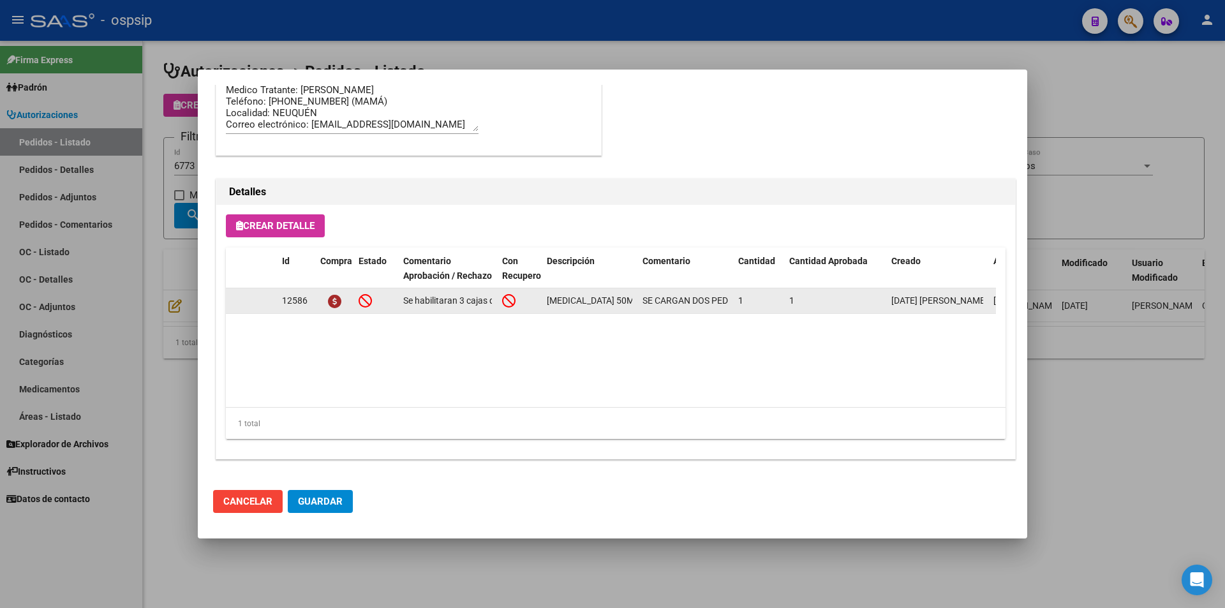
scroll to position [0, 50]
drag, startPoint x: 548, startPoint y: 299, endPoint x: 630, endPoint y: 306, distance: 82.6
click at [630, 306] on div "[MEDICAL_DATA] 50MG X 28 COMP" at bounding box center [590, 301] width 86 height 15
copy span "[MEDICAL_DATA] 50MG X 28 COMP"
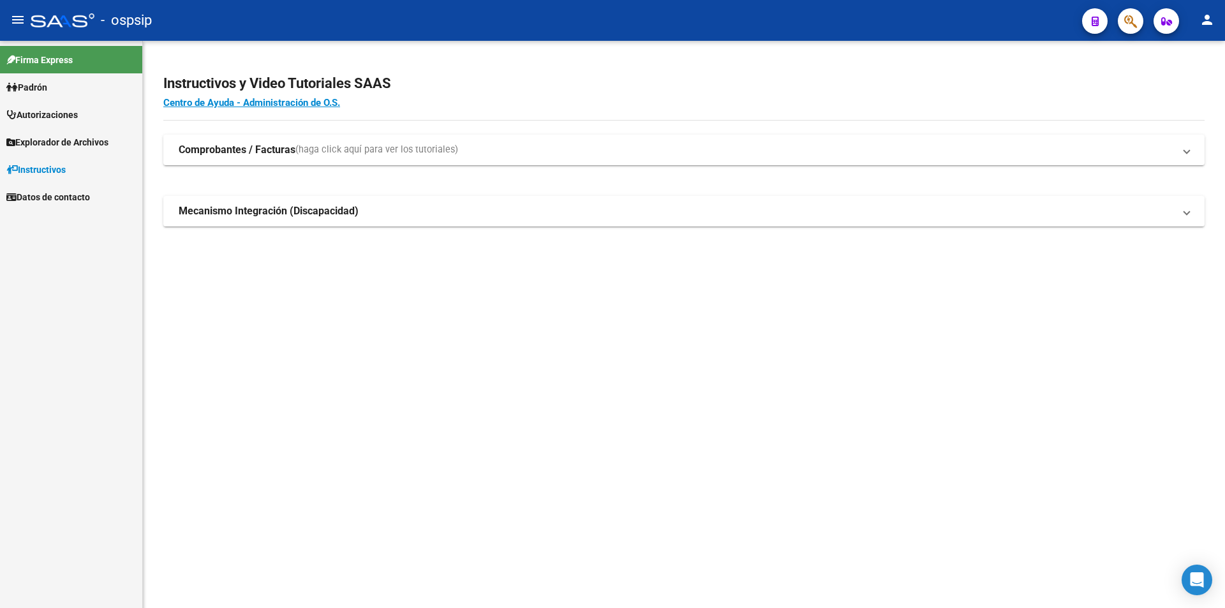
click at [104, 119] on link "Autorizaciones" at bounding box center [71, 114] width 142 height 27
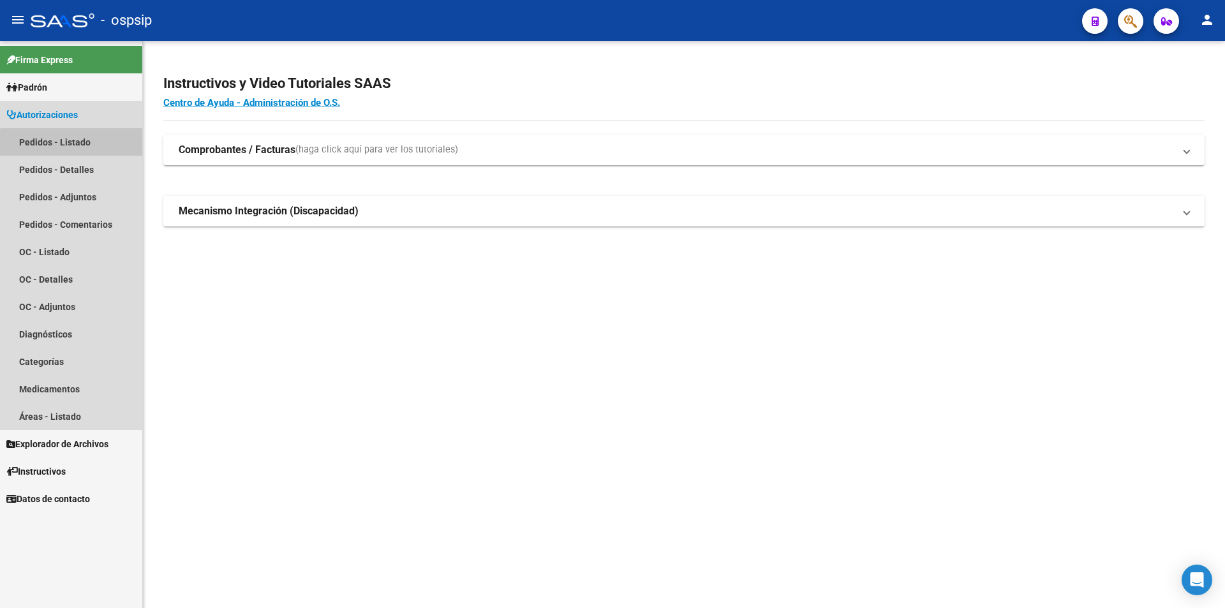
click at [105, 146] on link "Pedidos - Listado" at bounding box center [71, 141] width 142 height 27
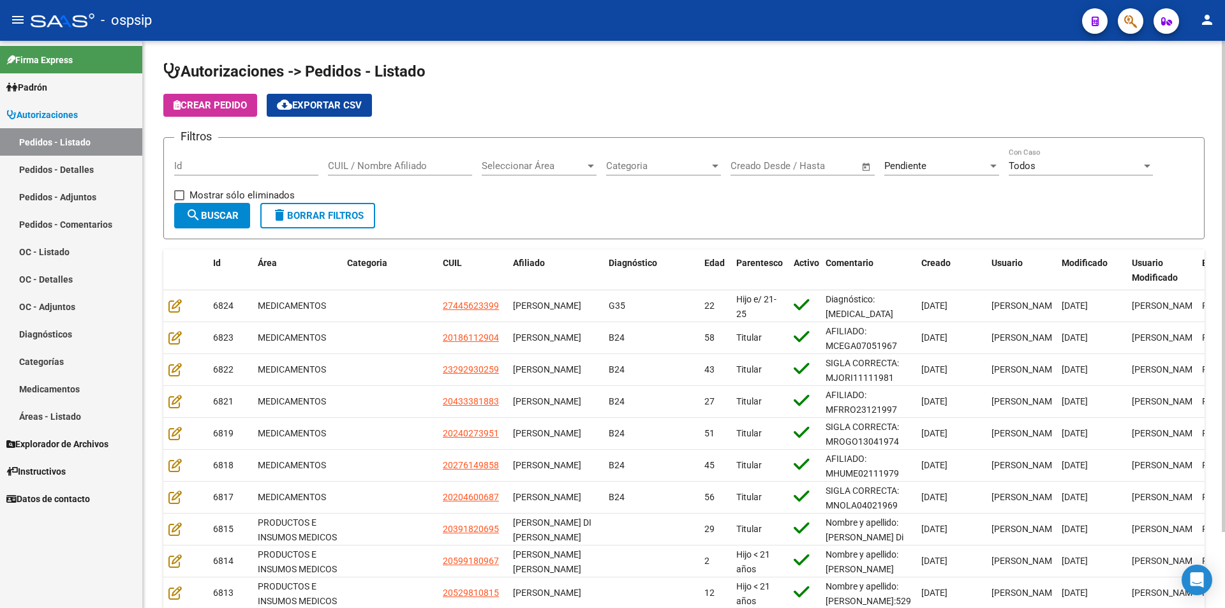
click at [943, 172] on div "Pendiente Seleccionar Estado" at bounding box center [942, 161] width 115 height 27
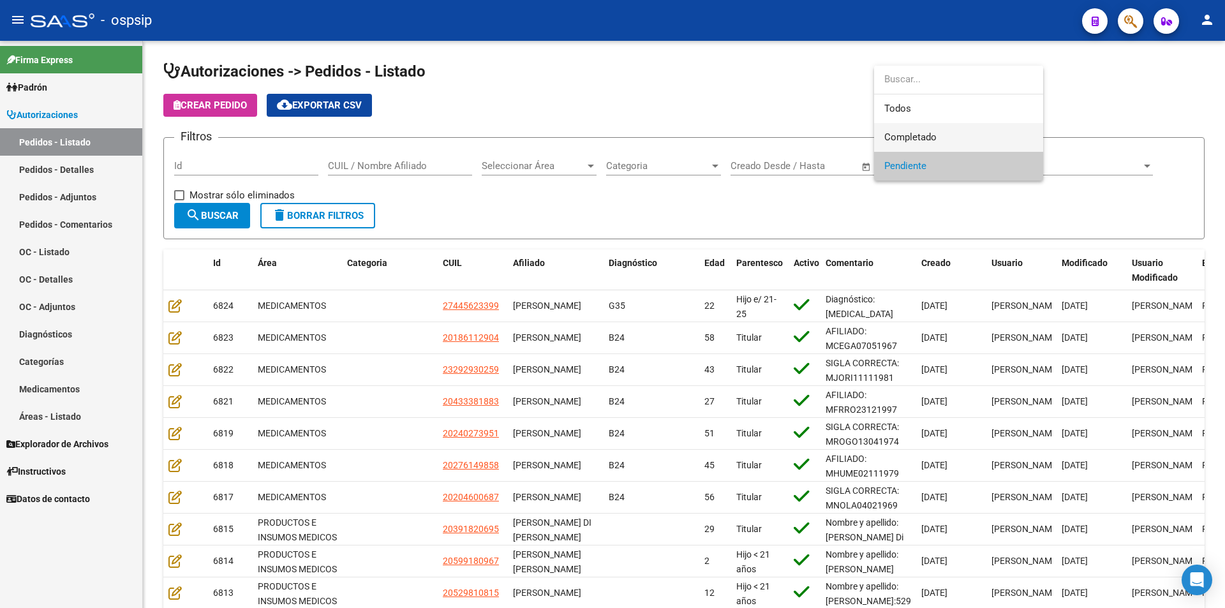
click at [939, 145] on span "Completado" at bounding box center [959, 137] width 149 height 29
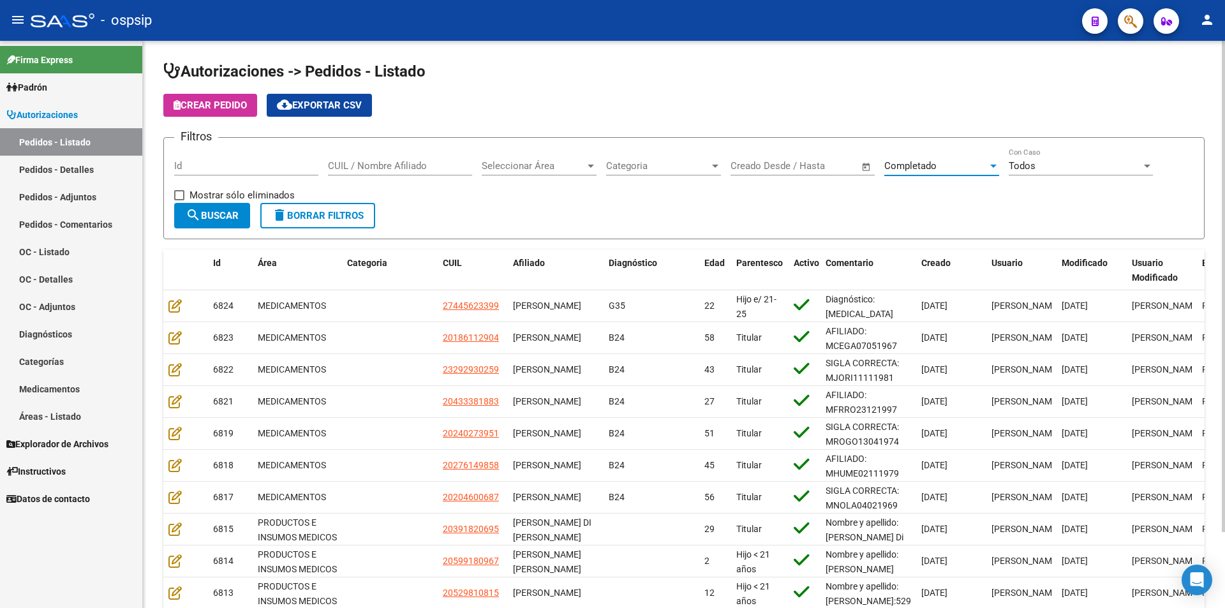
click at [377, 165] on input "CUIL / Nombre Afiliado" at bounding box center [400, 165] width 144 height 11
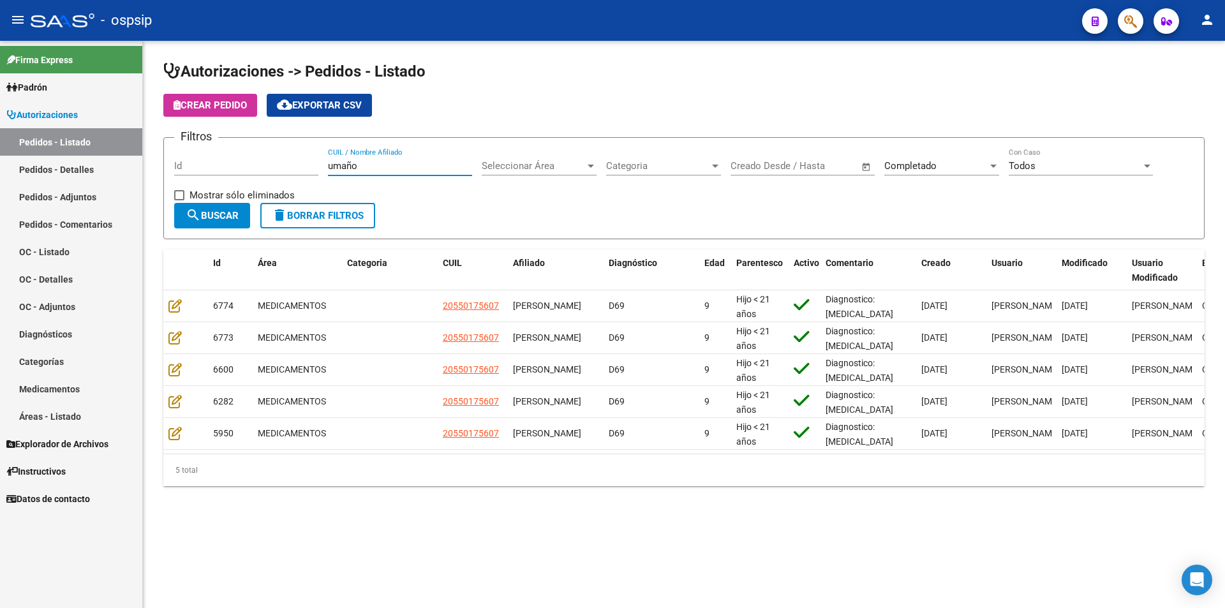
type input "umaño"
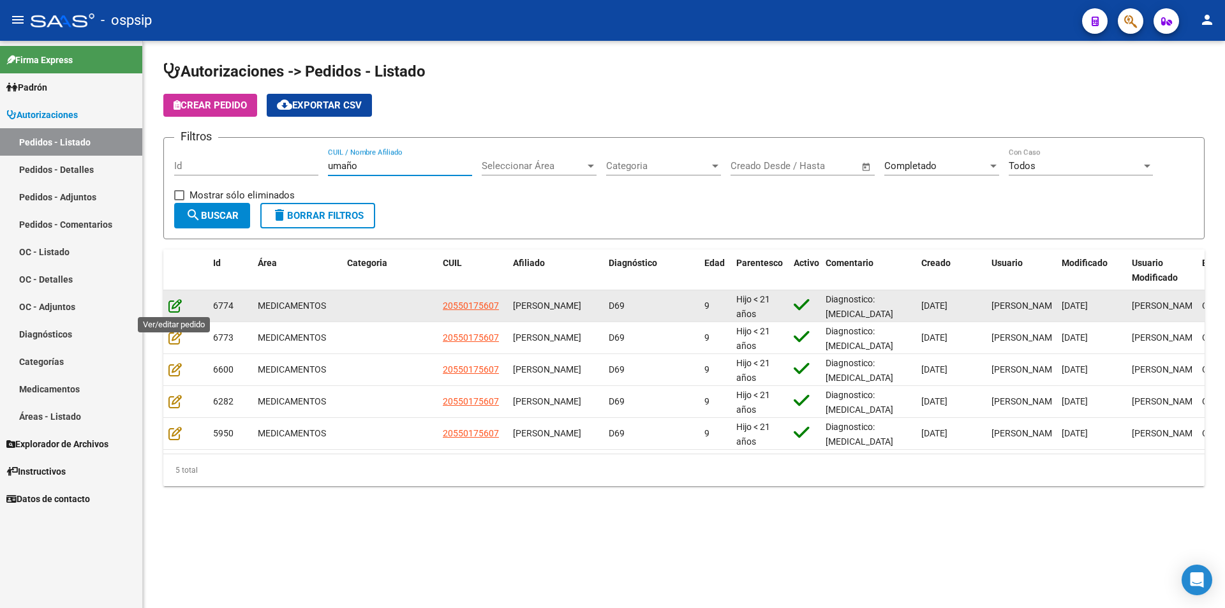
click at [181, 302] on icon at bounding box center [174, 306] width 13 height 14
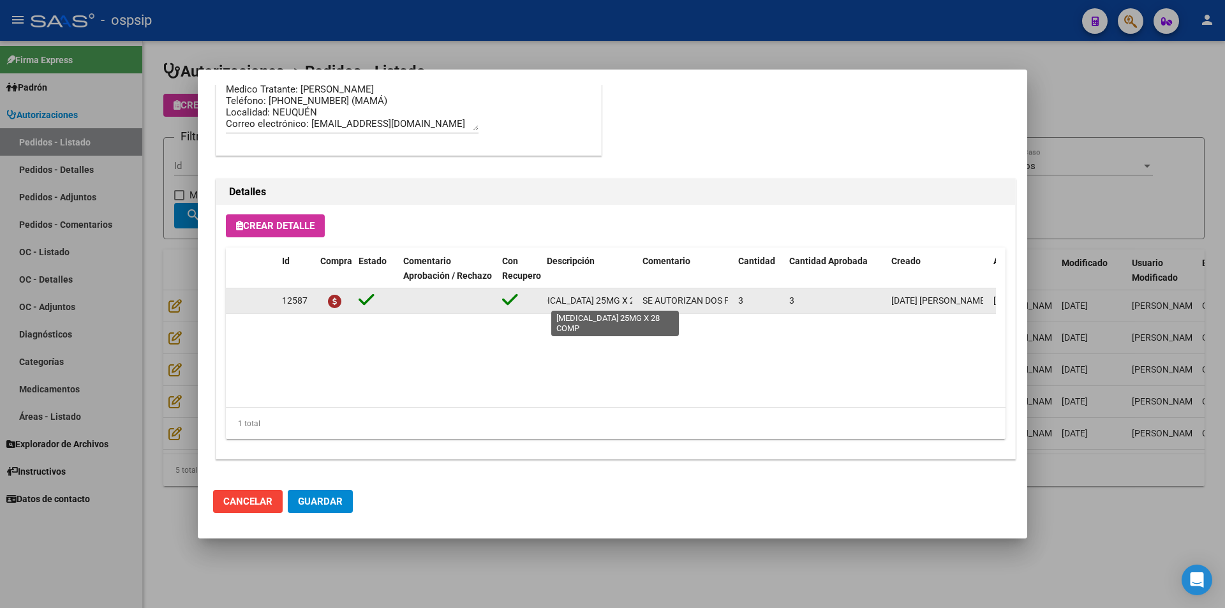
scroll to position [0, 50]
drag, startPoint x: 547, startPoint y: 299, endPoint x: 633, endPoint y: 304, distance: 86.3
click at [633, 304] on datatable-body-cell "[MEDICAL_DATA] 25MG X 28 COMP" at bounding box center [590, 300] width 96 height 25
copy span "[MEDICAL_DATA] 25MG X 28 COMP"
